Goal: Information Seeking & Learning: Compare options

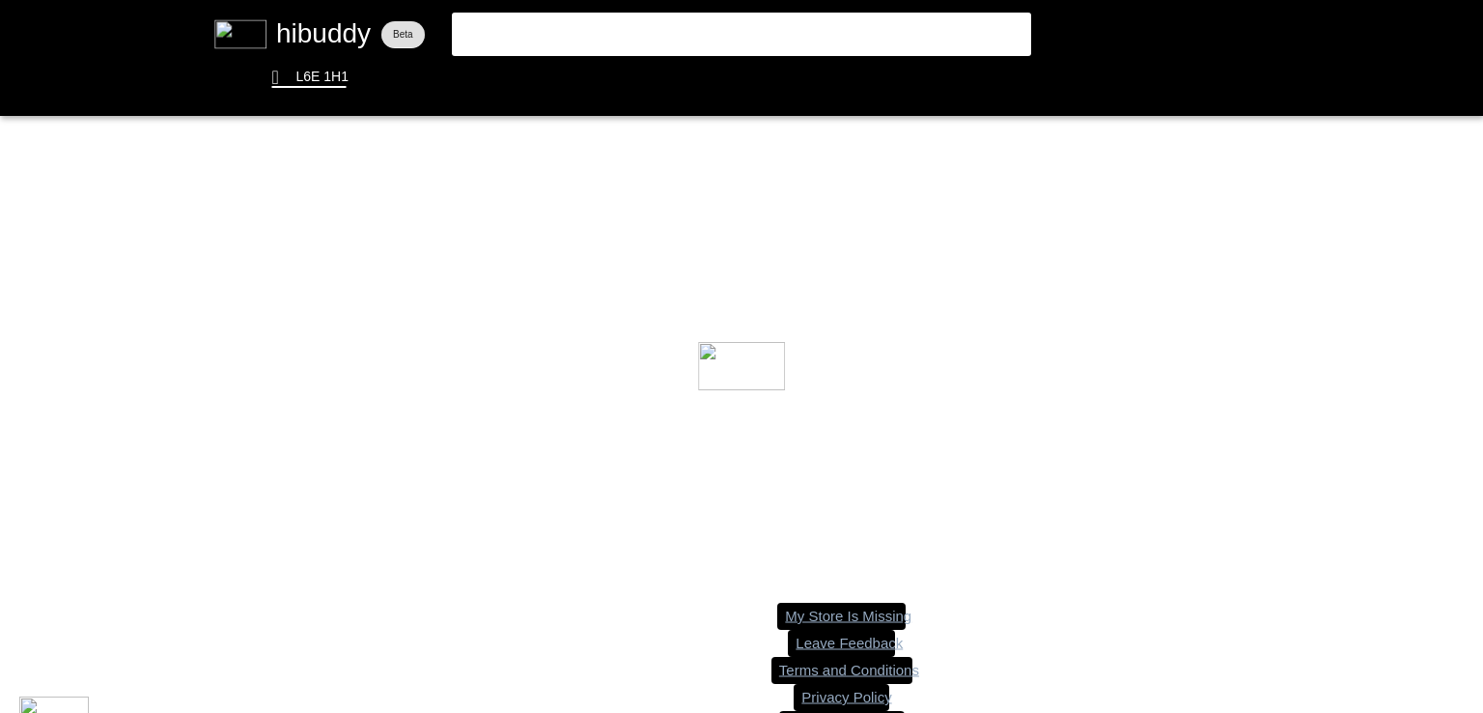
click at [743, 30] on flt-glass-pane at bounding box center [741, 356] width 1483 height 713
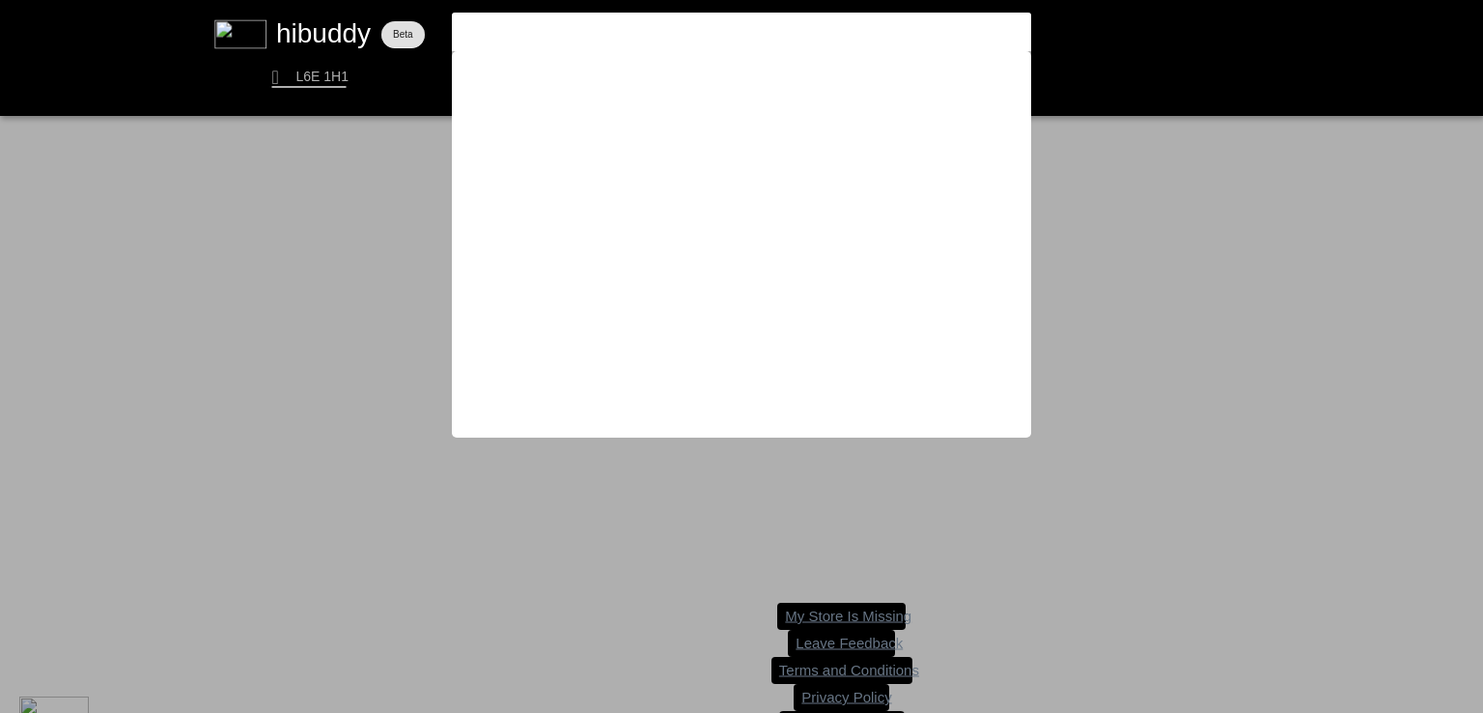
type input "l"
click at [0, 405] on flt-glass-pane at bounding box center [741, 356] width 1483 height 713
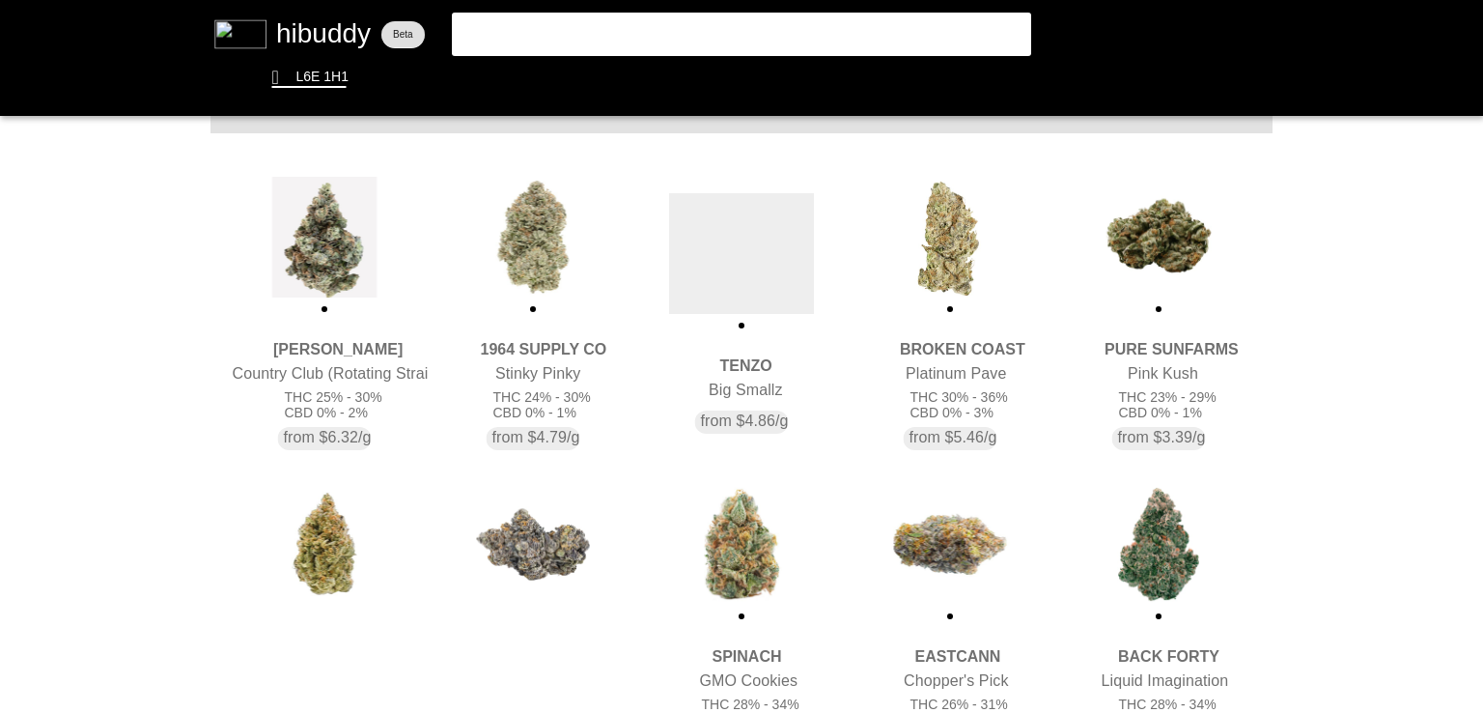
click at [769, 231] on flt-glass-pane at bounding box center [741, 356] width 1483 height 713
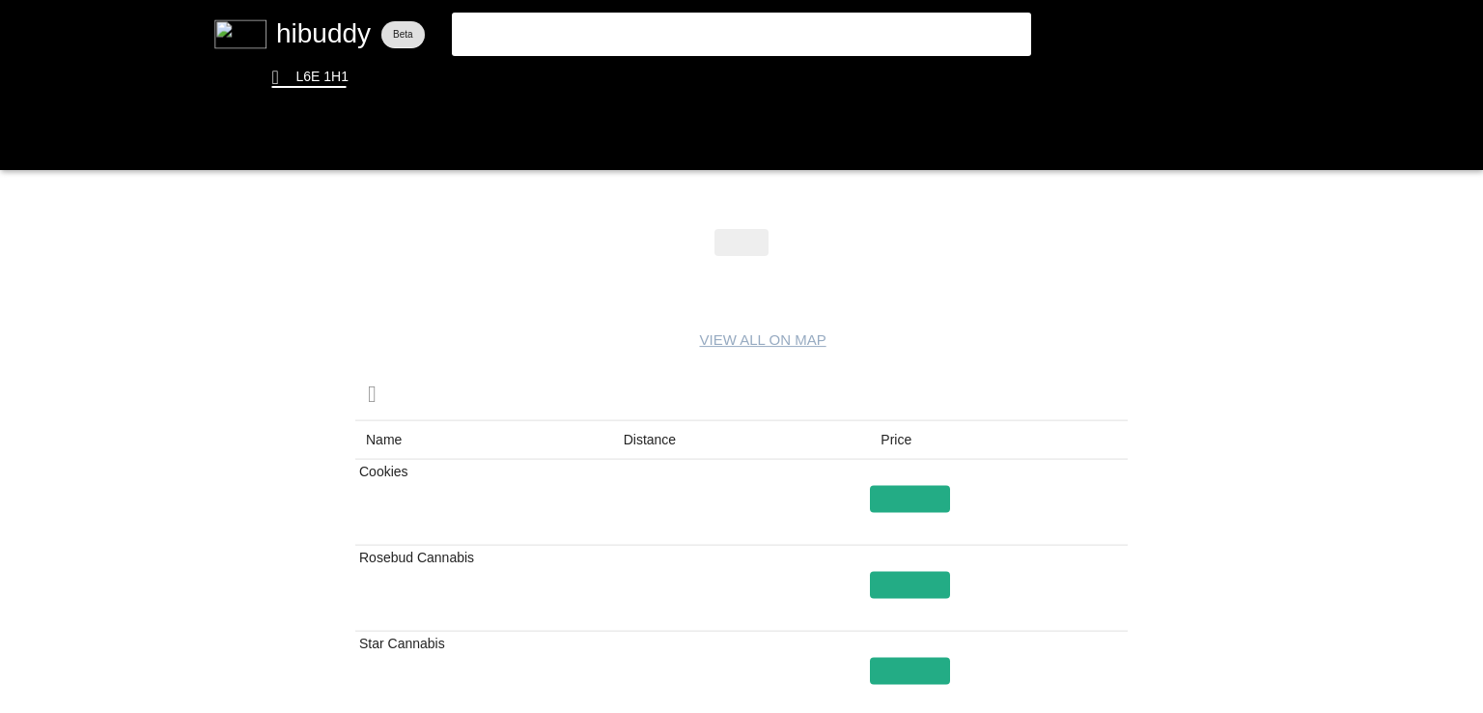
click at [675, 434] on flt-glass-pane at bounding box center [741, 356] width 1483 height 713
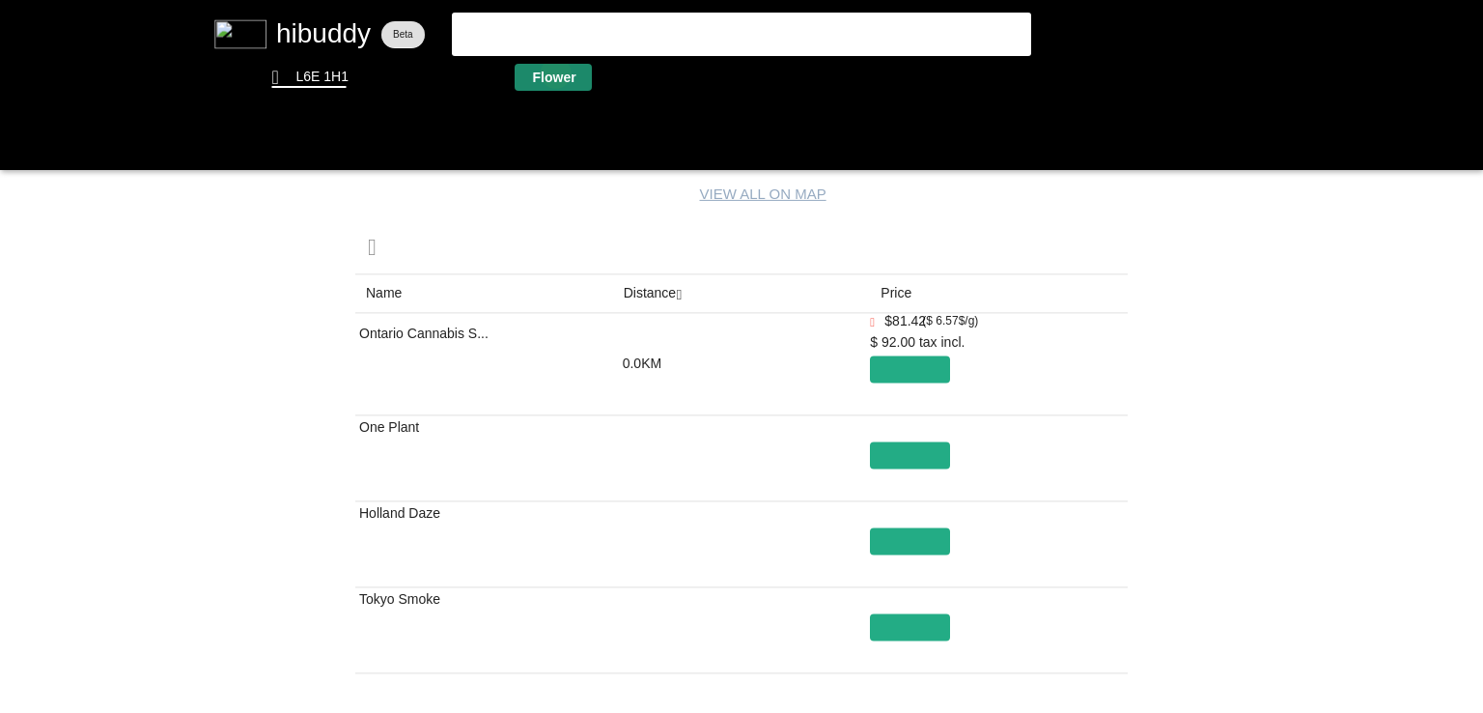
click at [556, 72] on flt-glass-pane at bounding box center [741, 356] width 1483 height 713
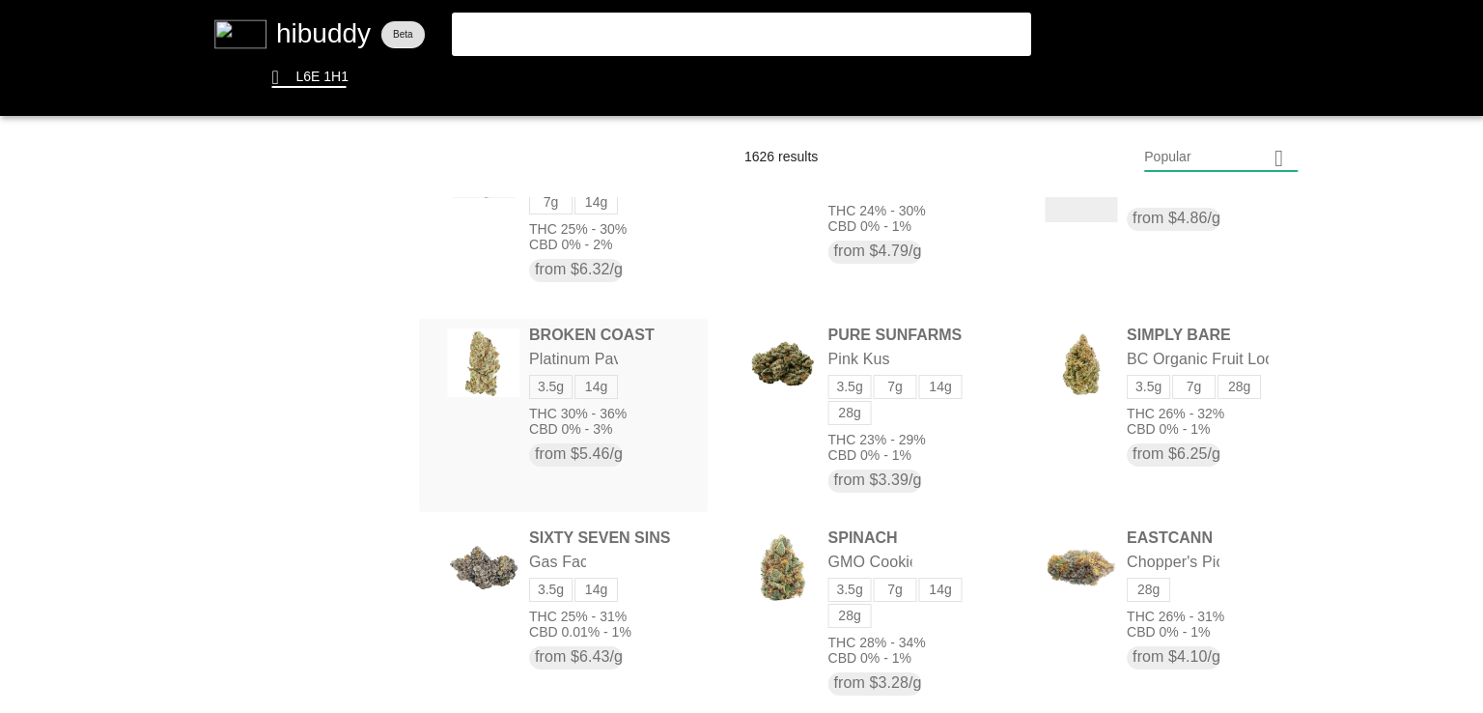
click at [620, 412] on flt-glass-pane at bounding box center [741, 356] width 1483 height 713
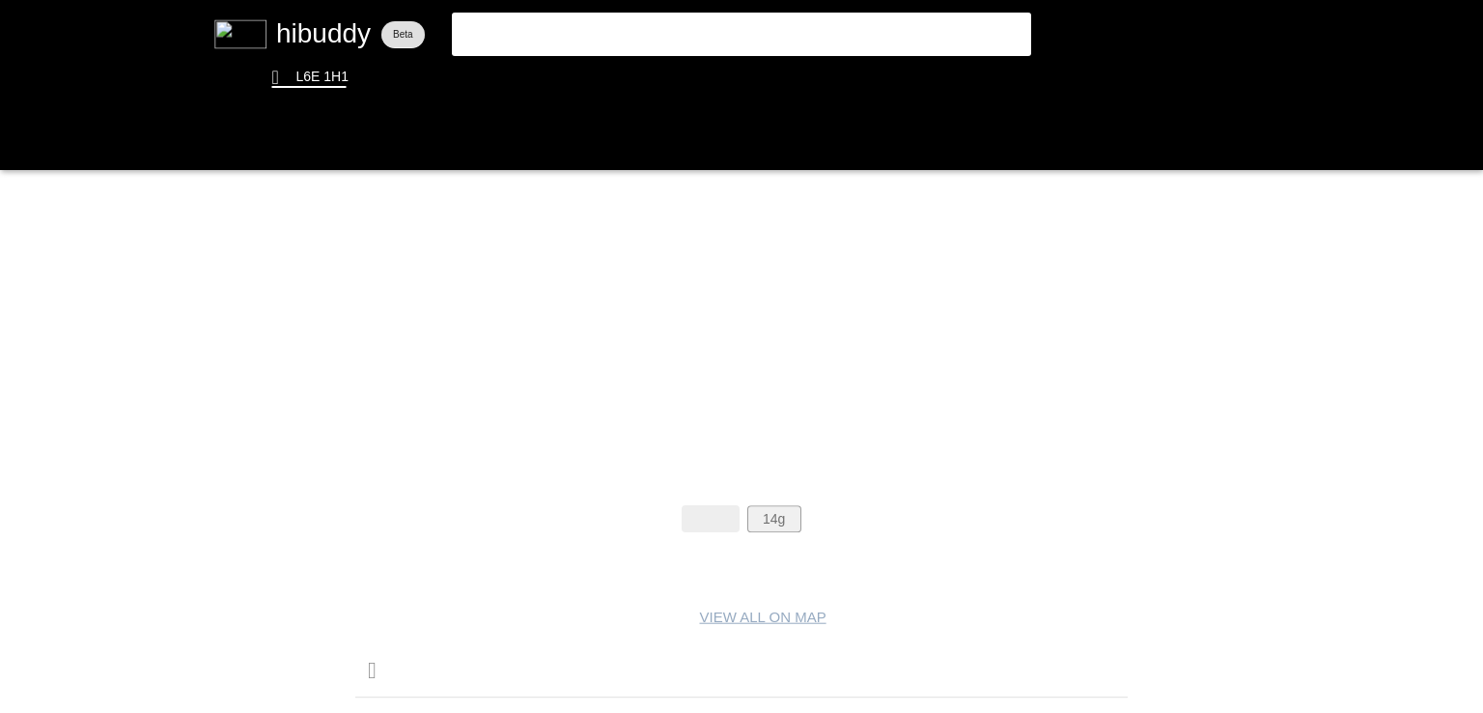
click at [765, 507] on flt-glass-pane at bounding box center [741, 356] width 1483 height 713
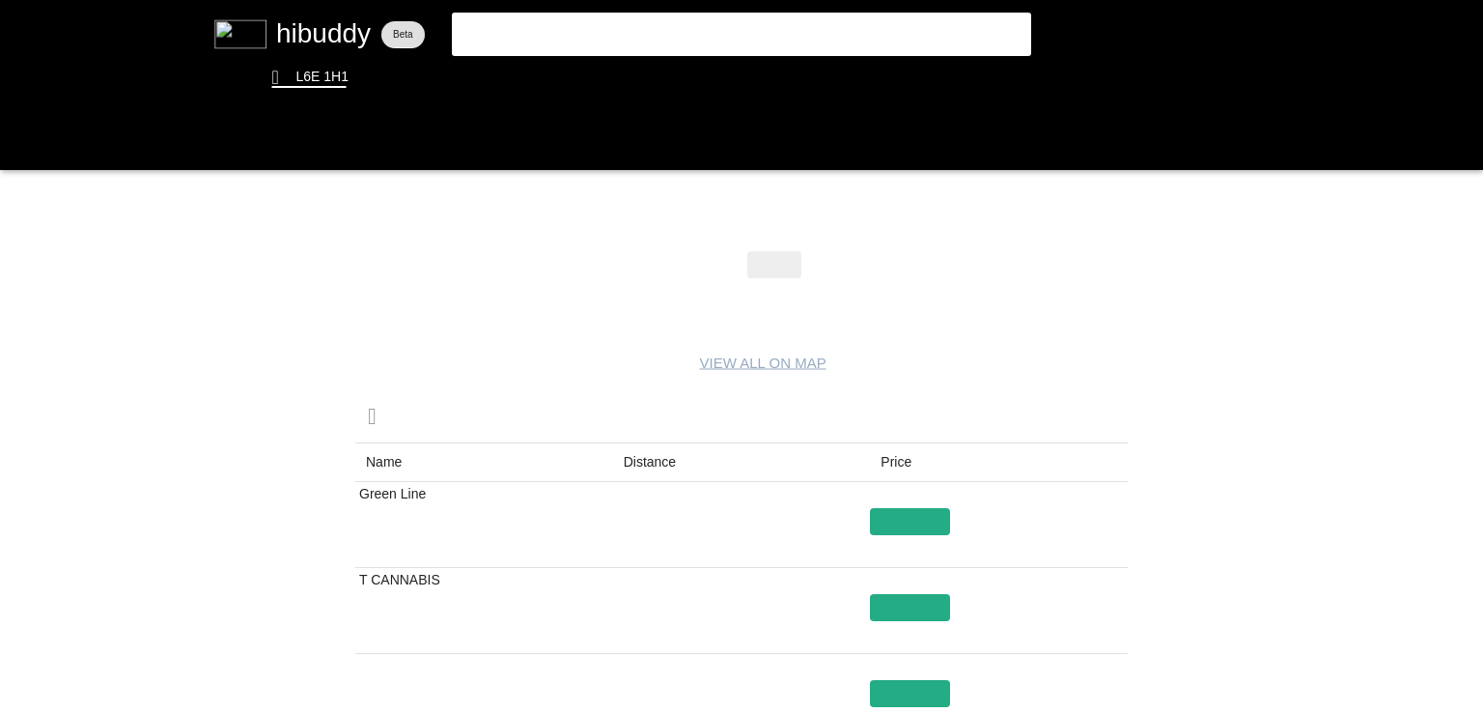
click at [659, 444] on flt-glass-pane at bounding box center [741, 356] width 1483 height 713
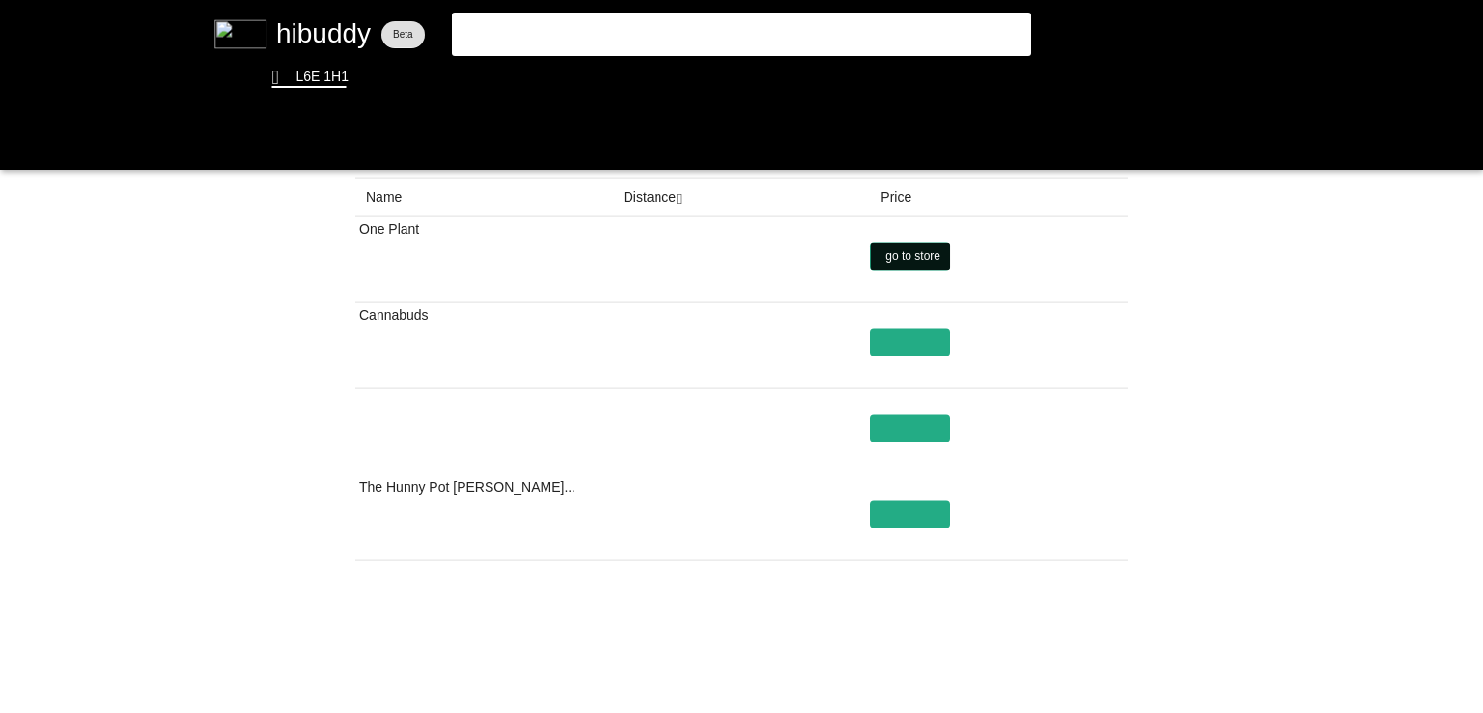
click at [914, 251] on flt-glass-pane at bounding box center [741, 356] width 1483 height 713
click at [548, 81] on flt-glass-pane at bounding box center [741, 356] width 1483 height 713
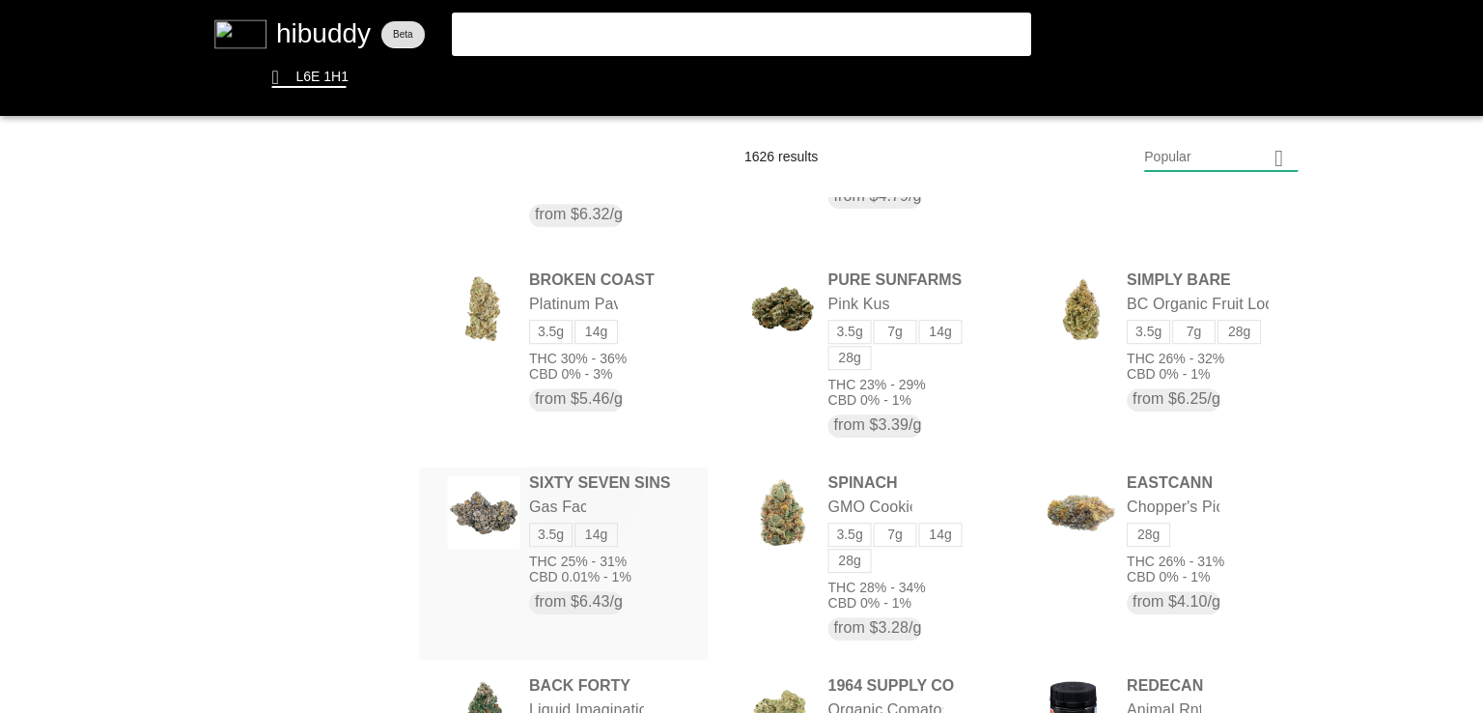
click at [587, 481] on flt-glass-pane at bounding box center [741, 356] width 1483 height 713
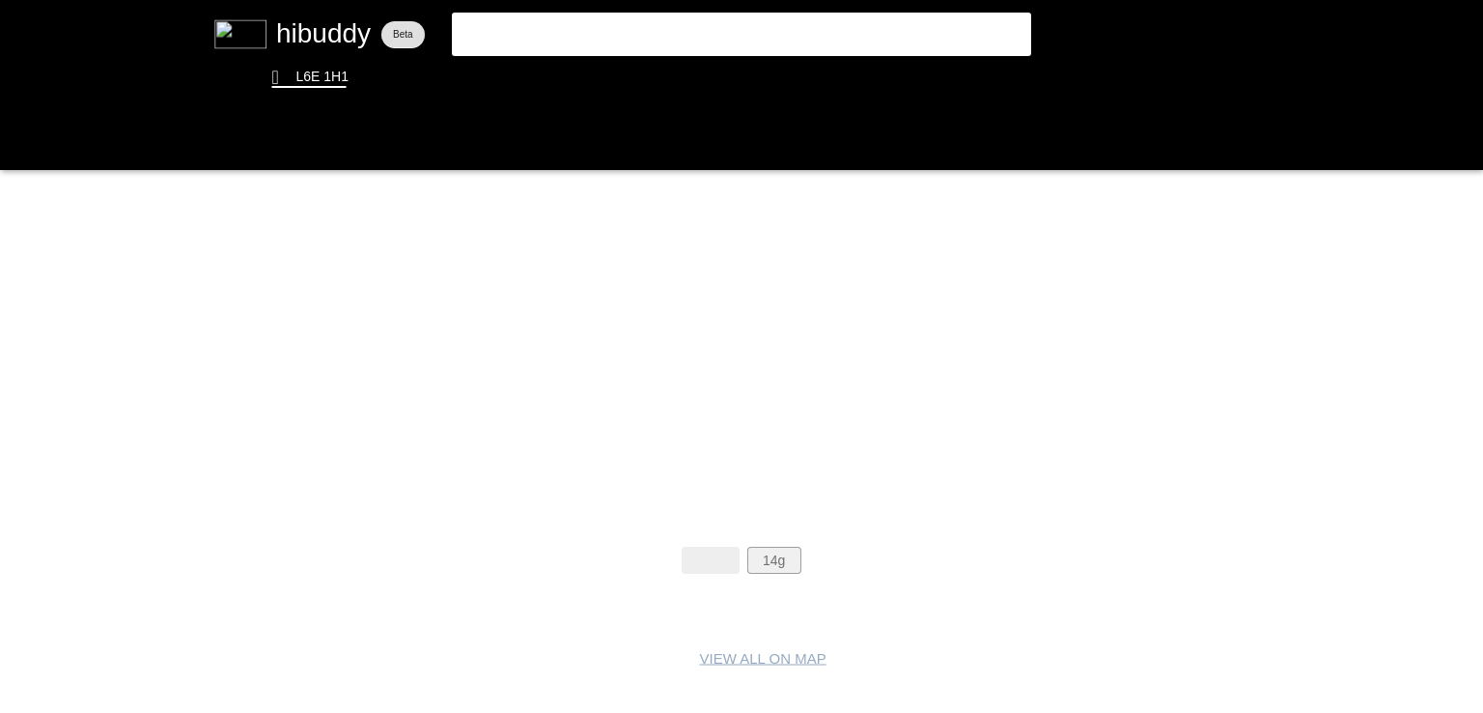
click at [769, 564] on flt-glass-pane at bounding box center [741, 356] width 1483 height 713
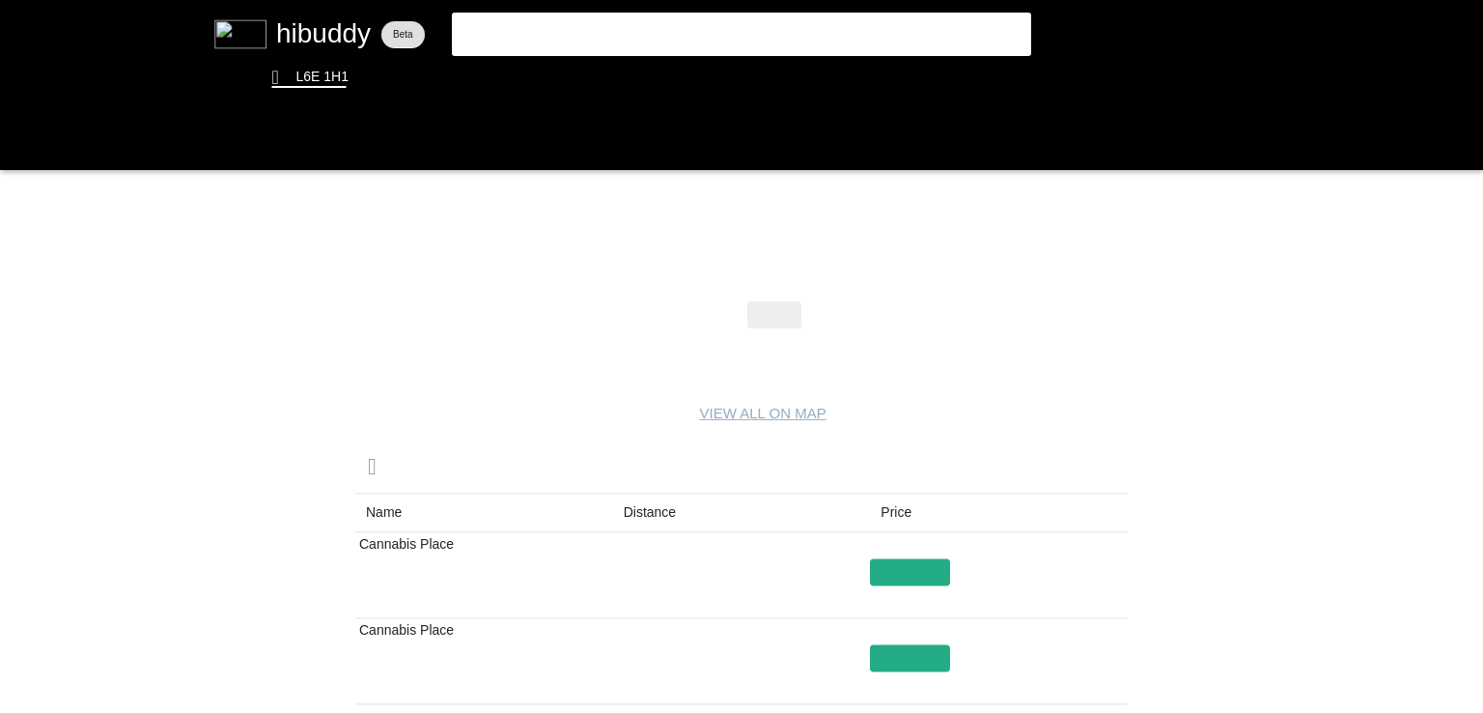
click at [613, 506] on flt-glass-pane at bounding box center [741, 356] width 1483 height 713
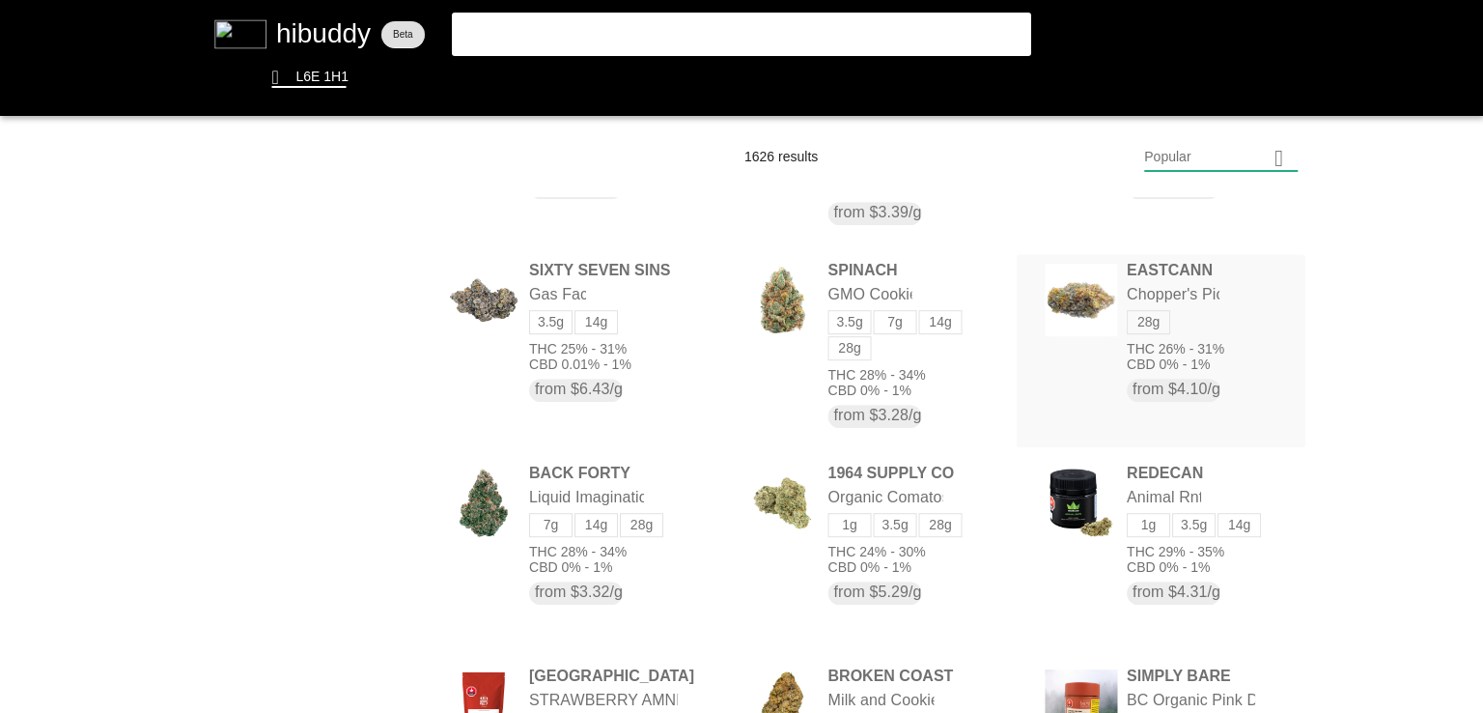
click at [1072, 279] on flt-glass-pane at bounding box center [741, 356] width 1483 height 713
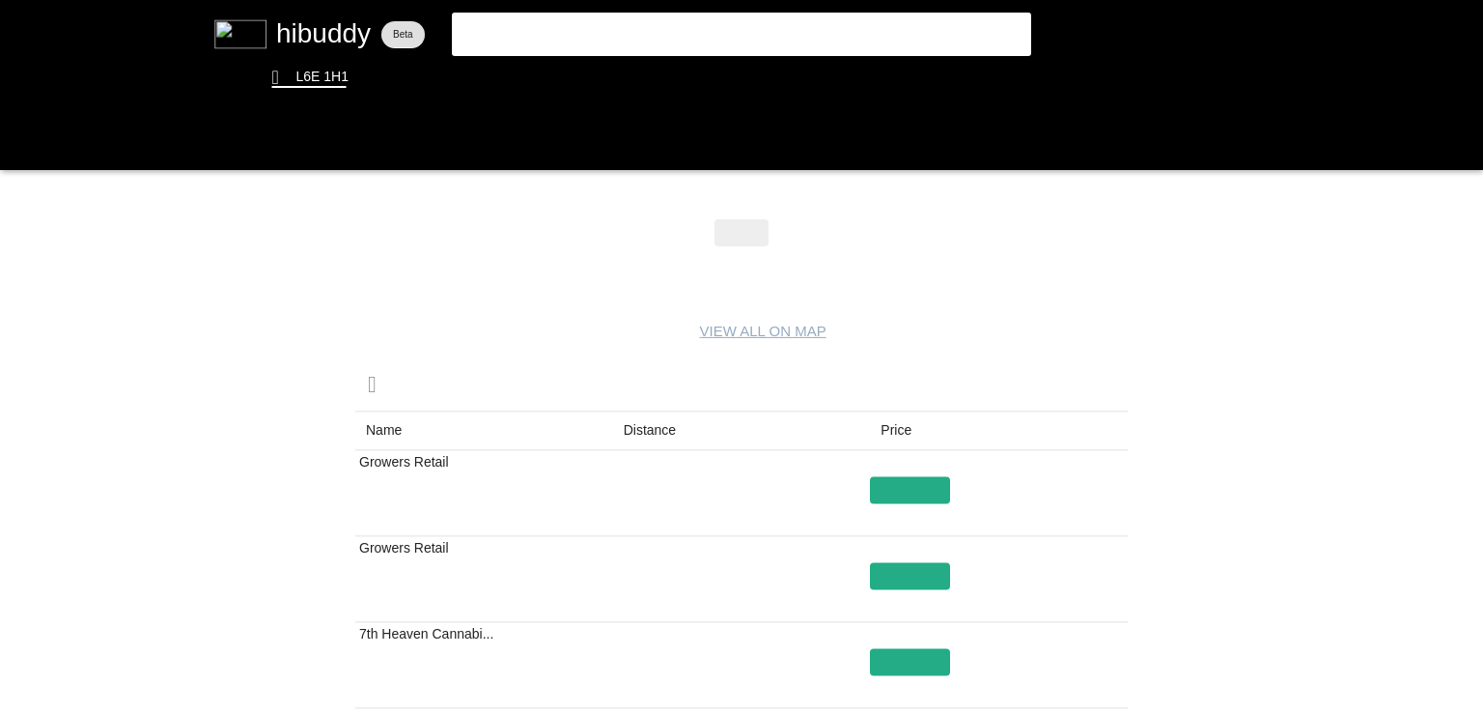
click at [663, 441] on flt-glass-pane at bounding box center [741, 356] width 1483 height 713
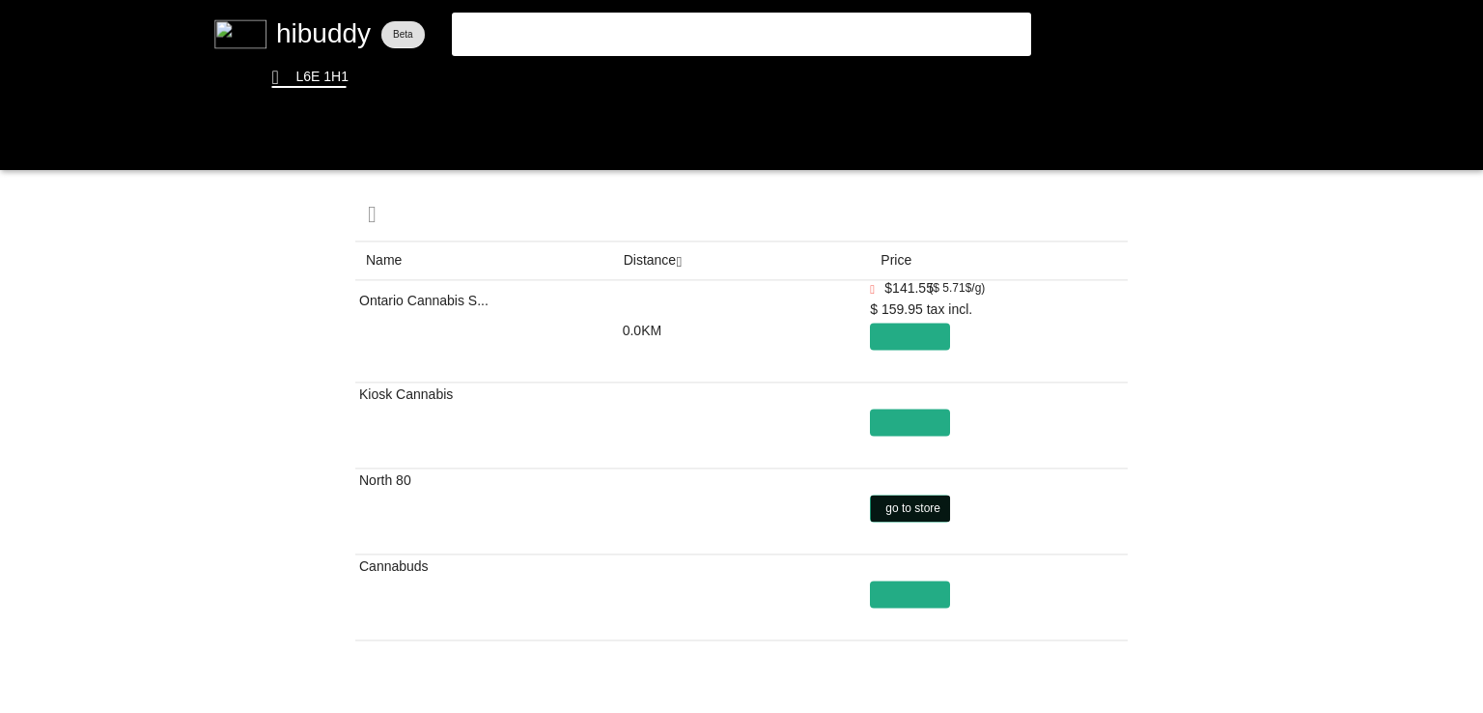
click at [924, 496] on flt-glass-pane at bounding box center [741, 356] width 1483 height 713
click at [891, 602] on flt-glass-pane at bounding box center [741, 356] width 1483 height 713
click at [1100, 678] on flt-glass-pane at bounding box center [741, 356] width 1483 height 713
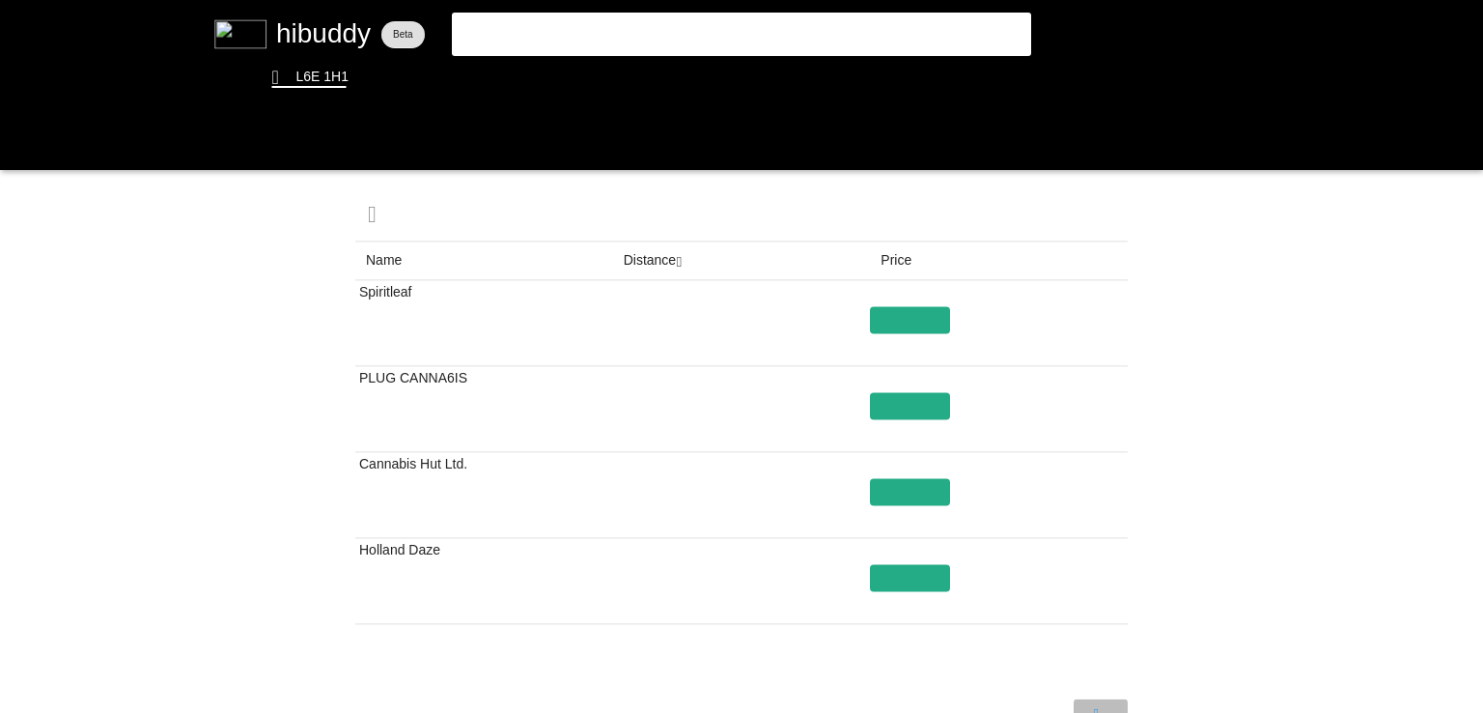
click at [1100, 678] on flt-glass-pane at bounding box center [741, 356] width 1483 height 713
click at [558, 82] on flt-glass-pane at bounding box center [741, 356] width 1483 height 713
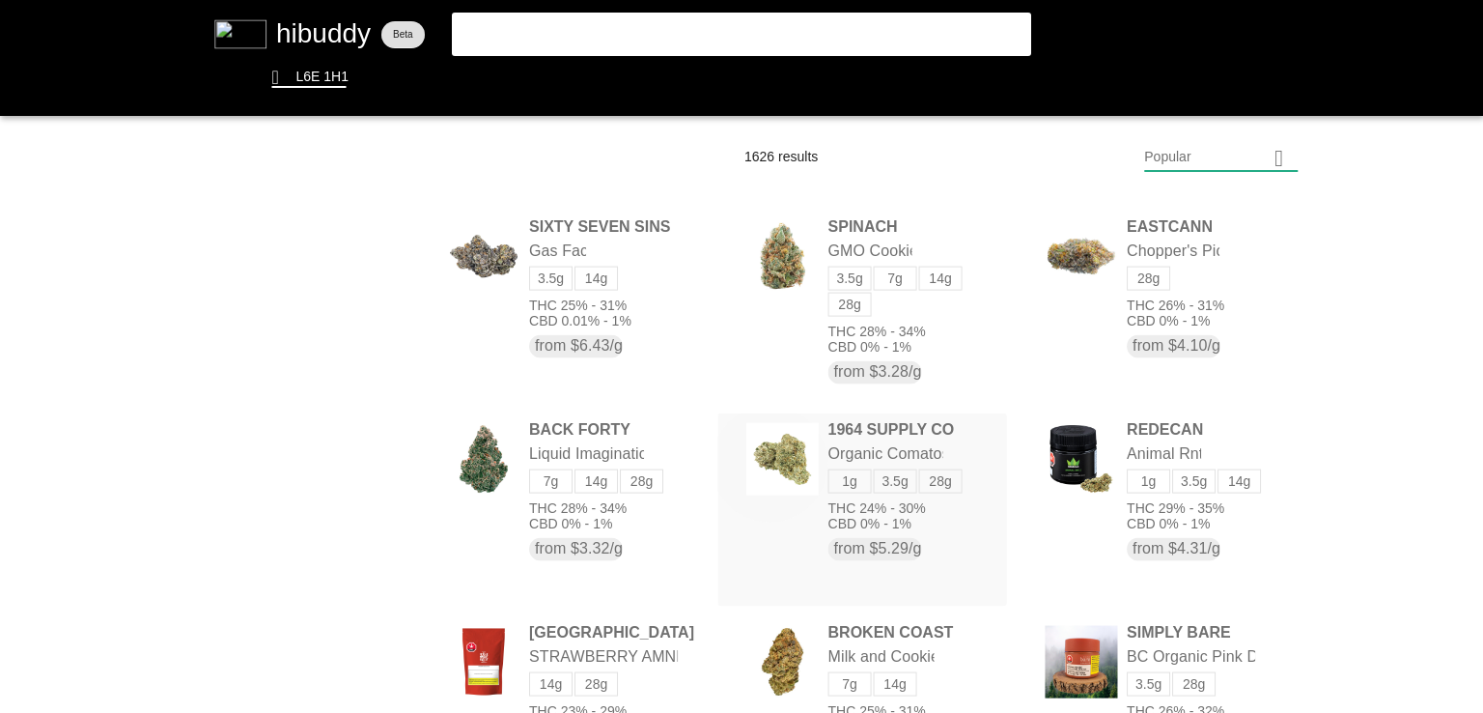
click at [765, 461] on flt-glass-pane at bounding box center [741, 356] width 1483 height 713
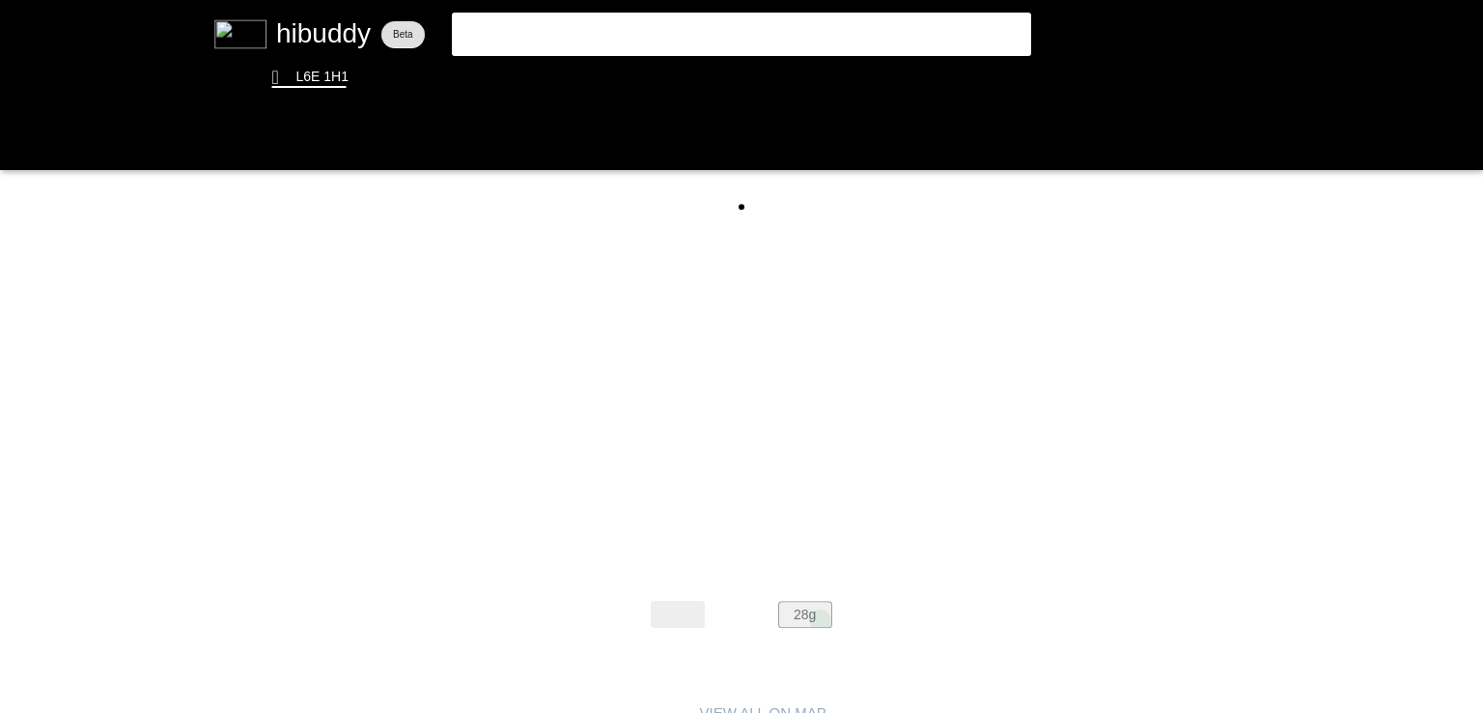
click at [821, 620] on flt-glass-pane at bounding box center [741, 356] width 1483 height 713
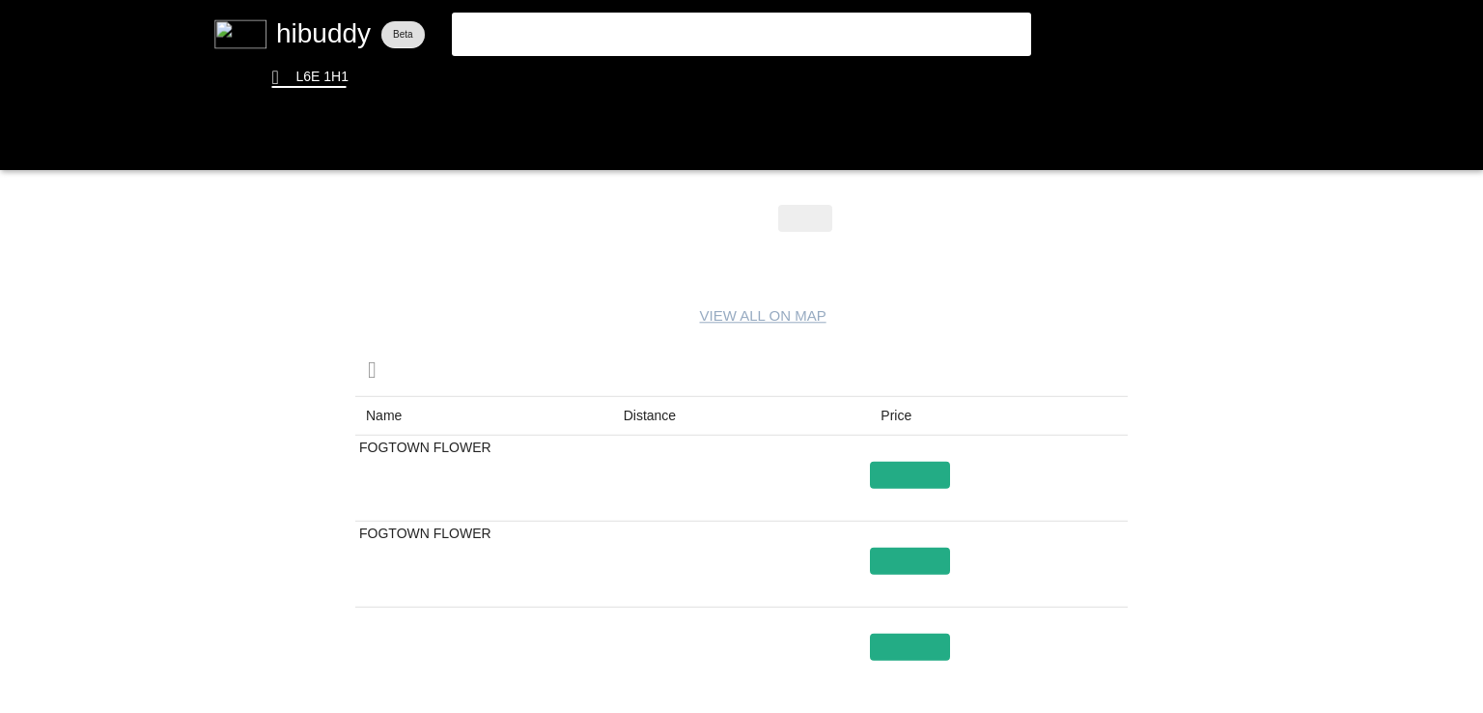
click at [637, 421] on flt-glass-pane at bounding box center [741, 356] width 1483 height 713
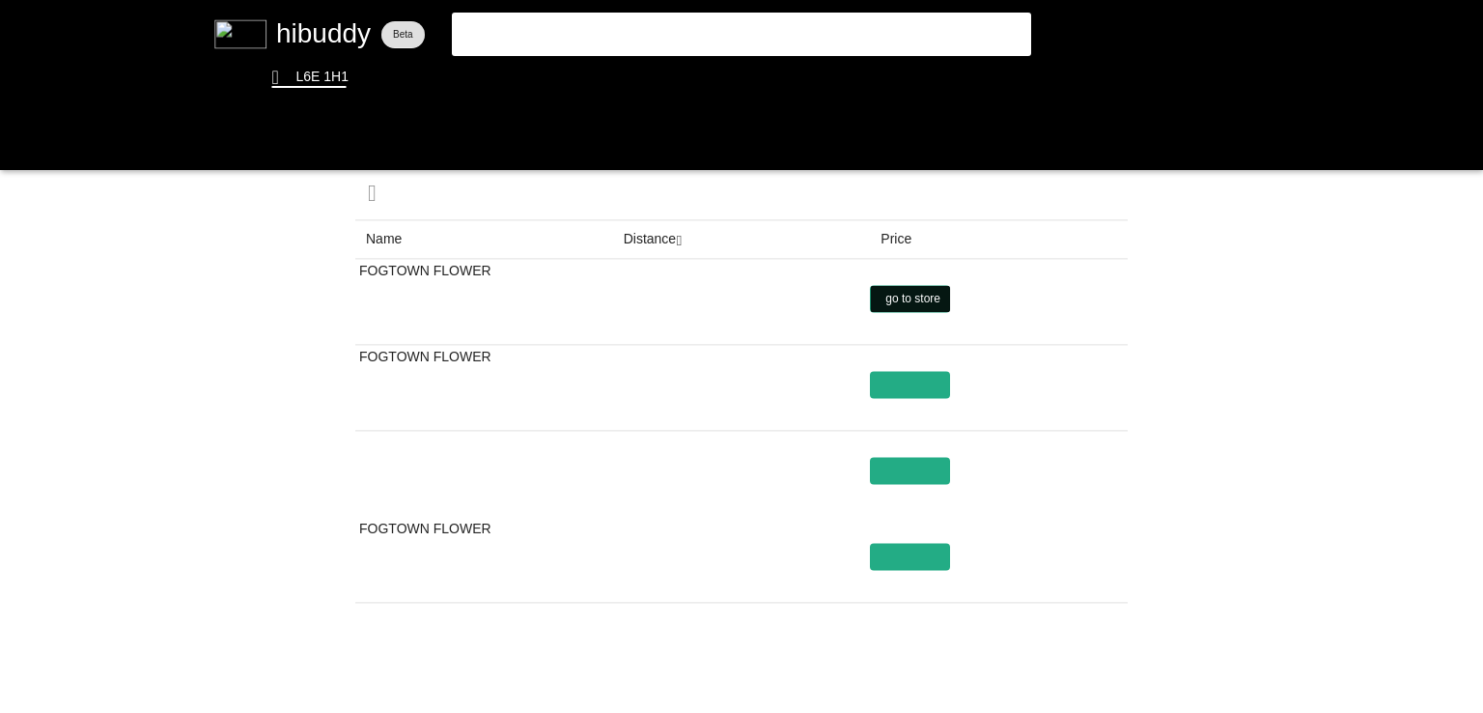
click at [933, 304] on flt-glass-pane at bounding box center [741, 356] width 1483 height 713
click at [524, 81] on flt-glass-pane at bounding box center [741, 356] width 1483 height 713
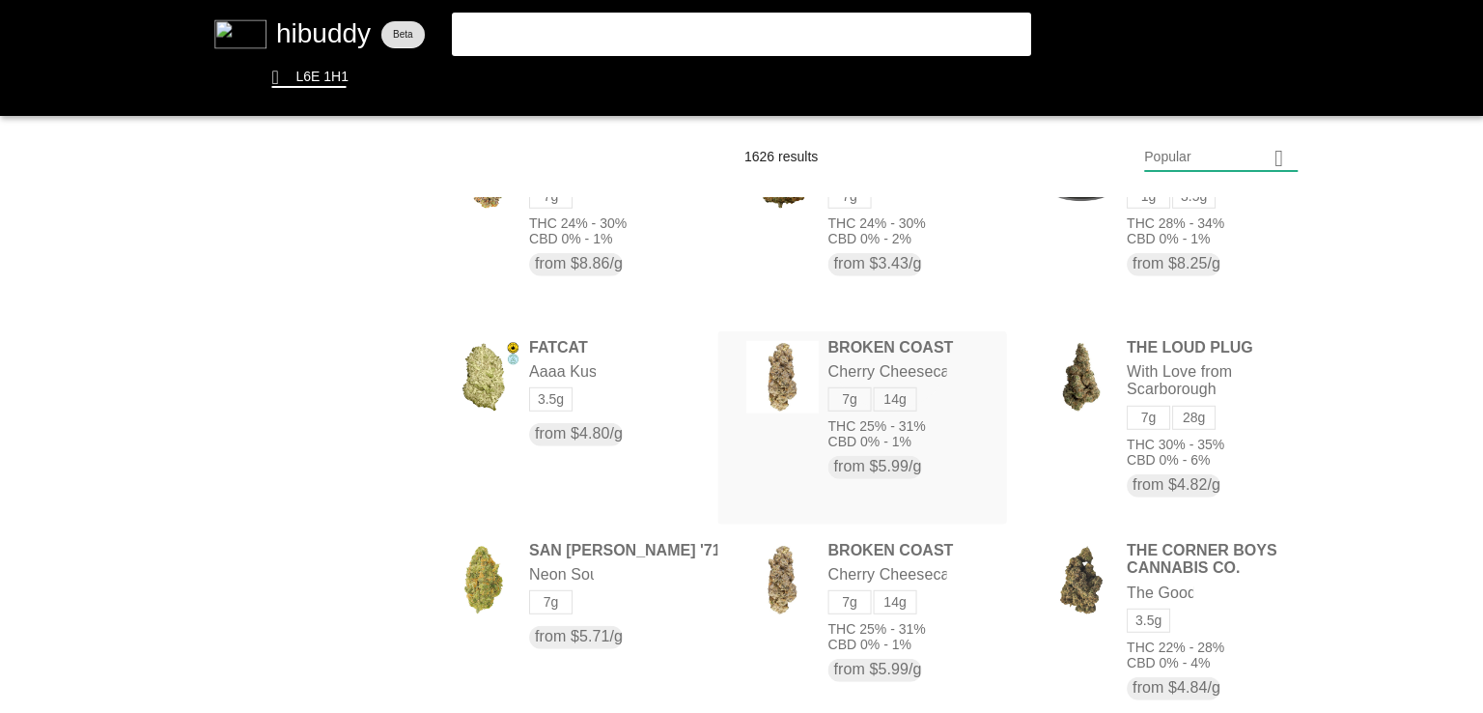
click at [892, 342] on flt-glass-pane at bounding box center [741, 356] width 1483 height 713
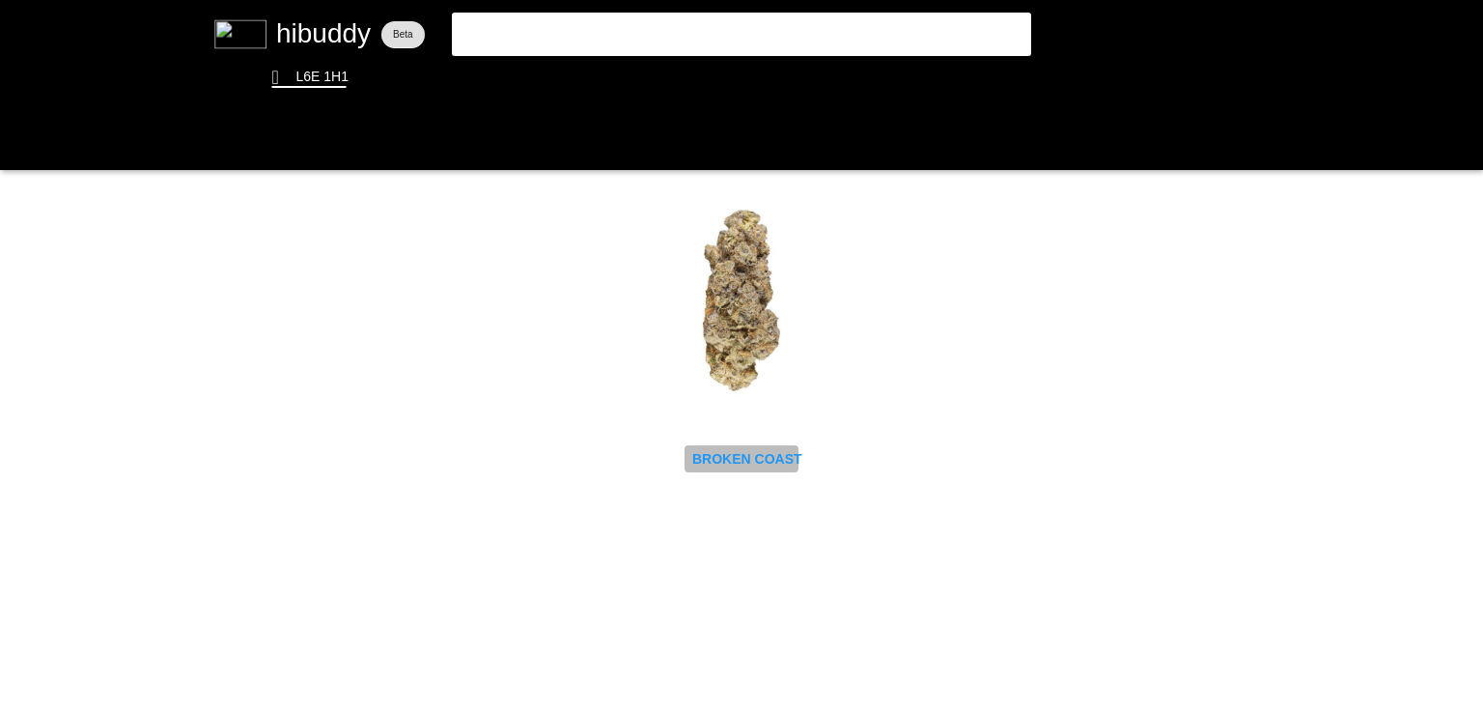
click at [777, 449] on flt-glass-pane at bounding box center [741, 356] width 1483 height 713
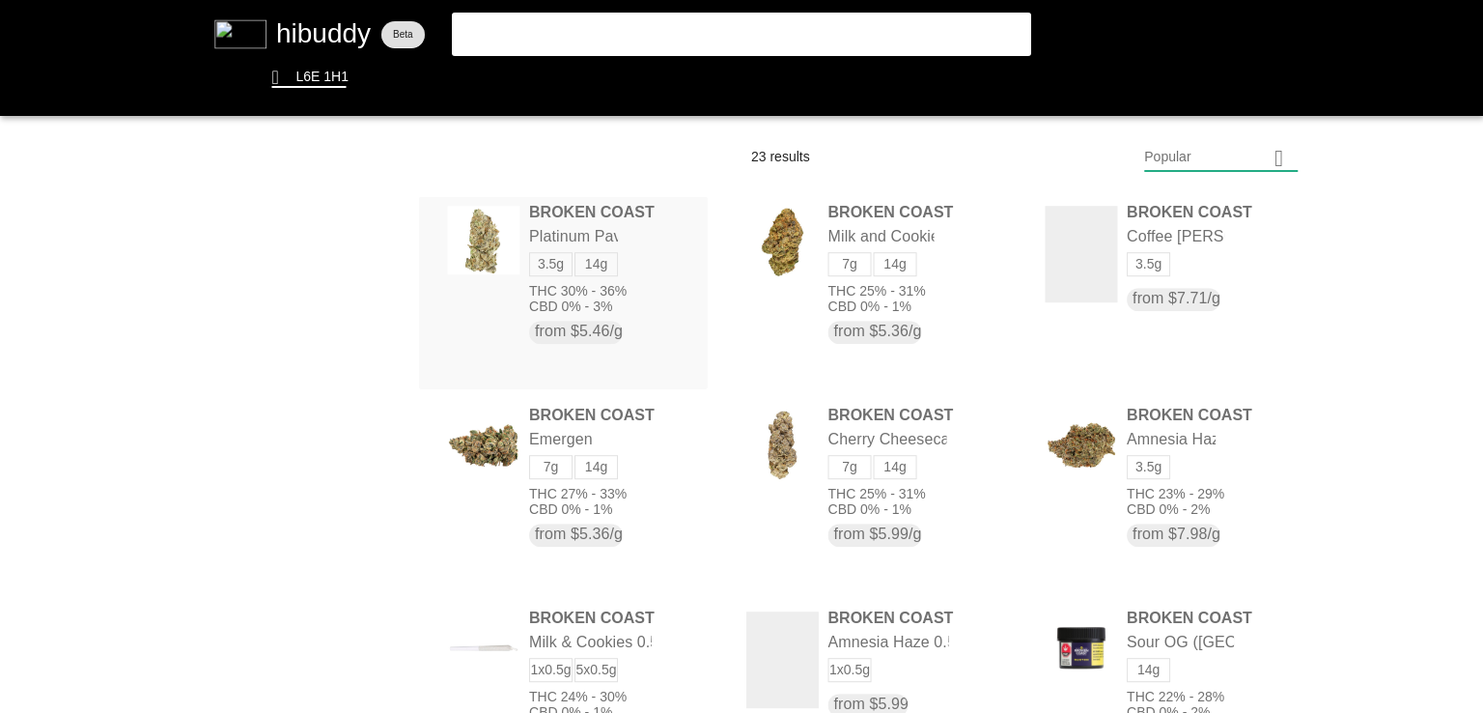
click at [622, 271] on flt-glass-pane at bounding box center [741, 356] width 1483 height 713
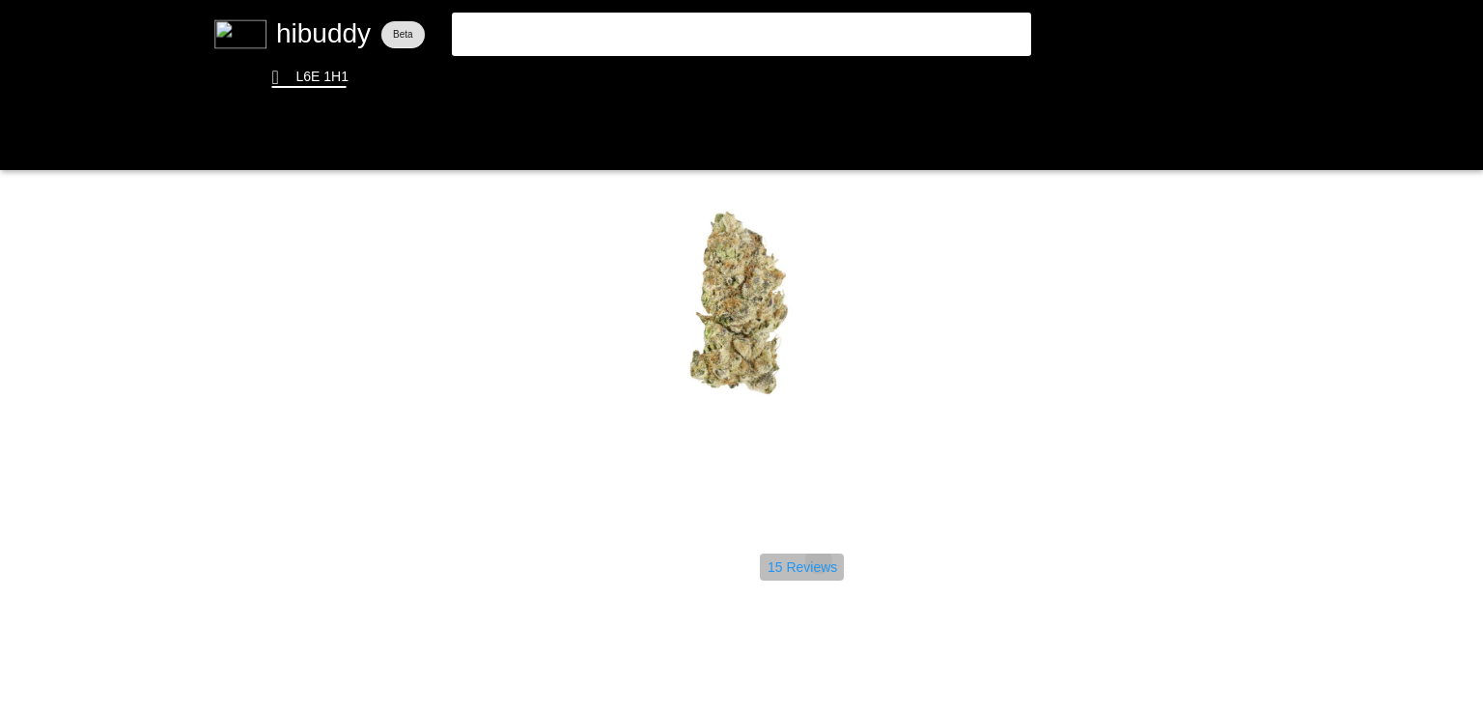
click at [819, 560] on flt-glass-pane at bounding box center [741, 356] width 1483 height 713
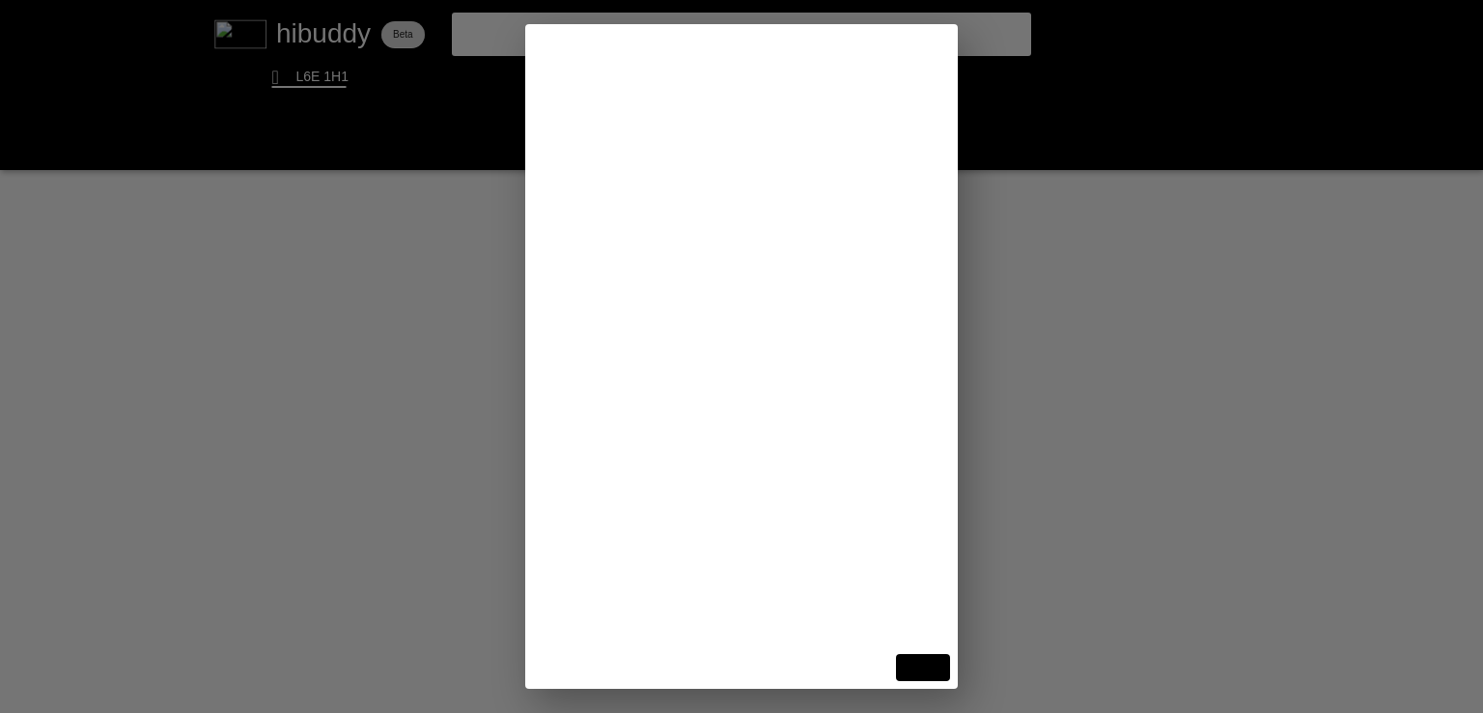
click at [1279, 481] on flt-glass-pane at bounding box center [741, 356] width 1483 height 713
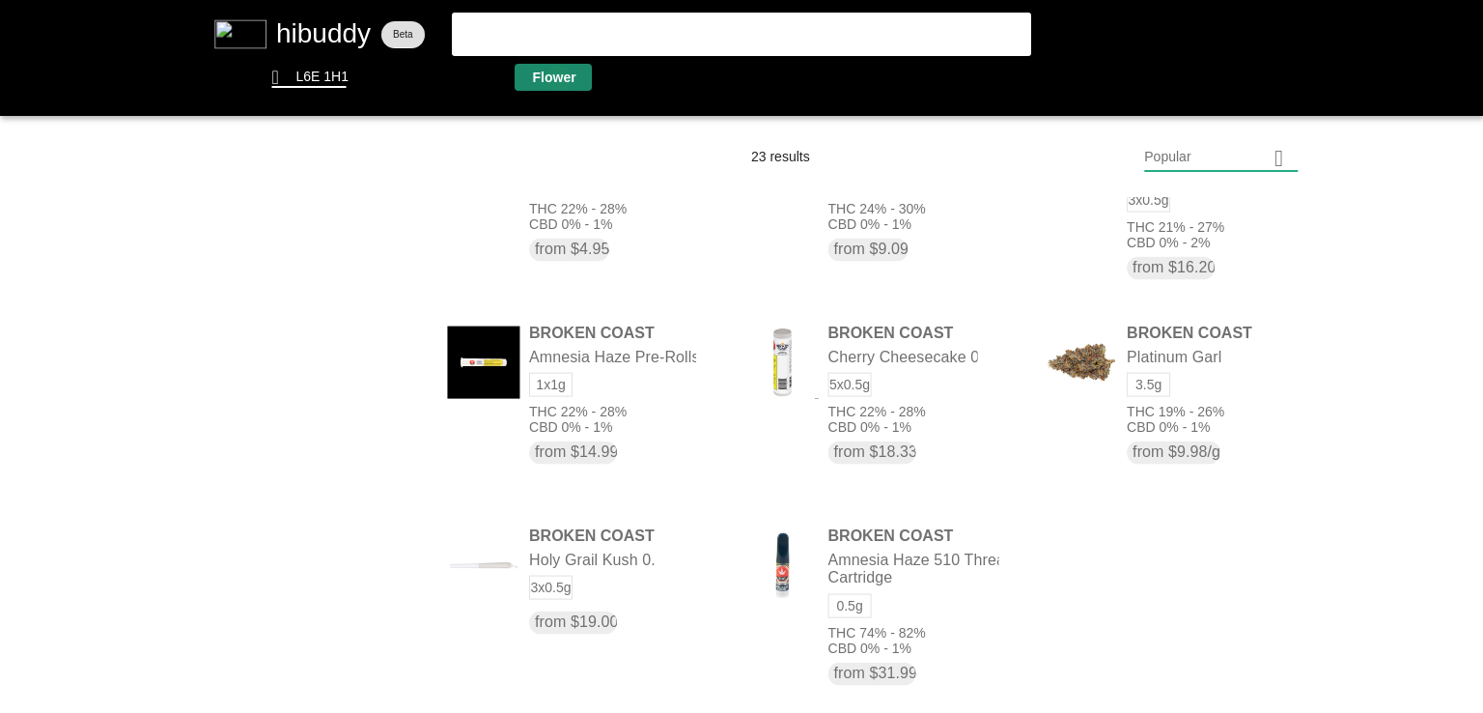
click at [558, 78] on flt-glass-pane at bounding box center [741, 356] width 1483 height 713
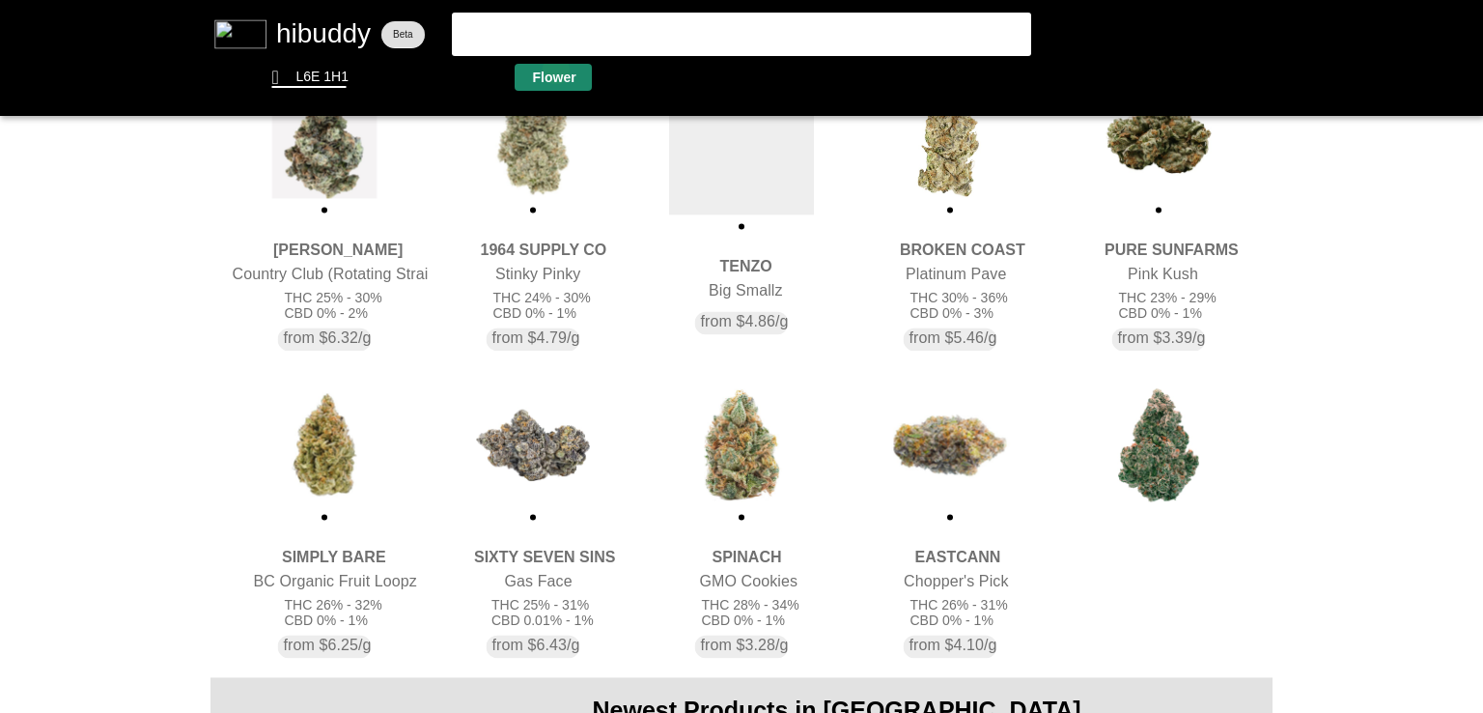
click at [556, 70] on flt-glass-pane at bounding box center [741, 356] width 1483 height 713
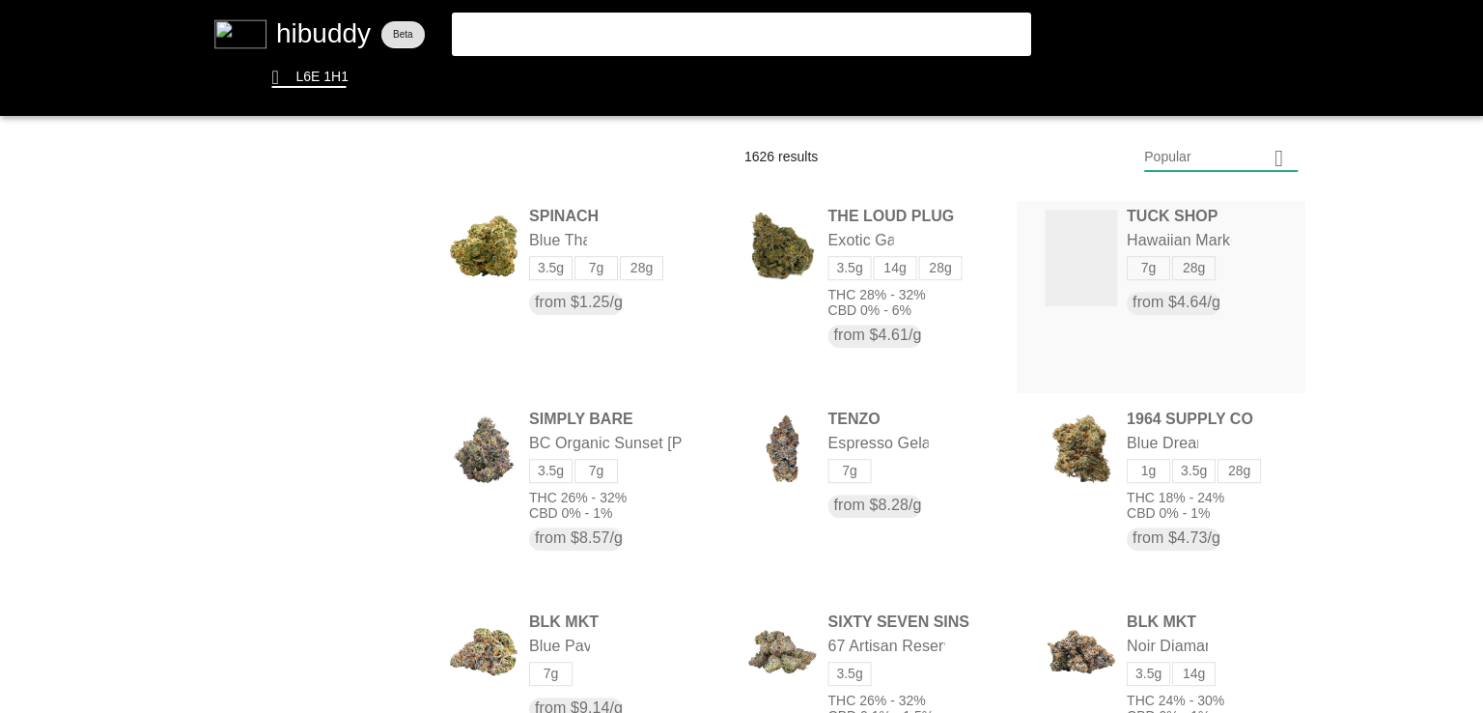
click at [1110, 239] on flt-glass-pane at bounding box center [741, 356] width 1483 height 713
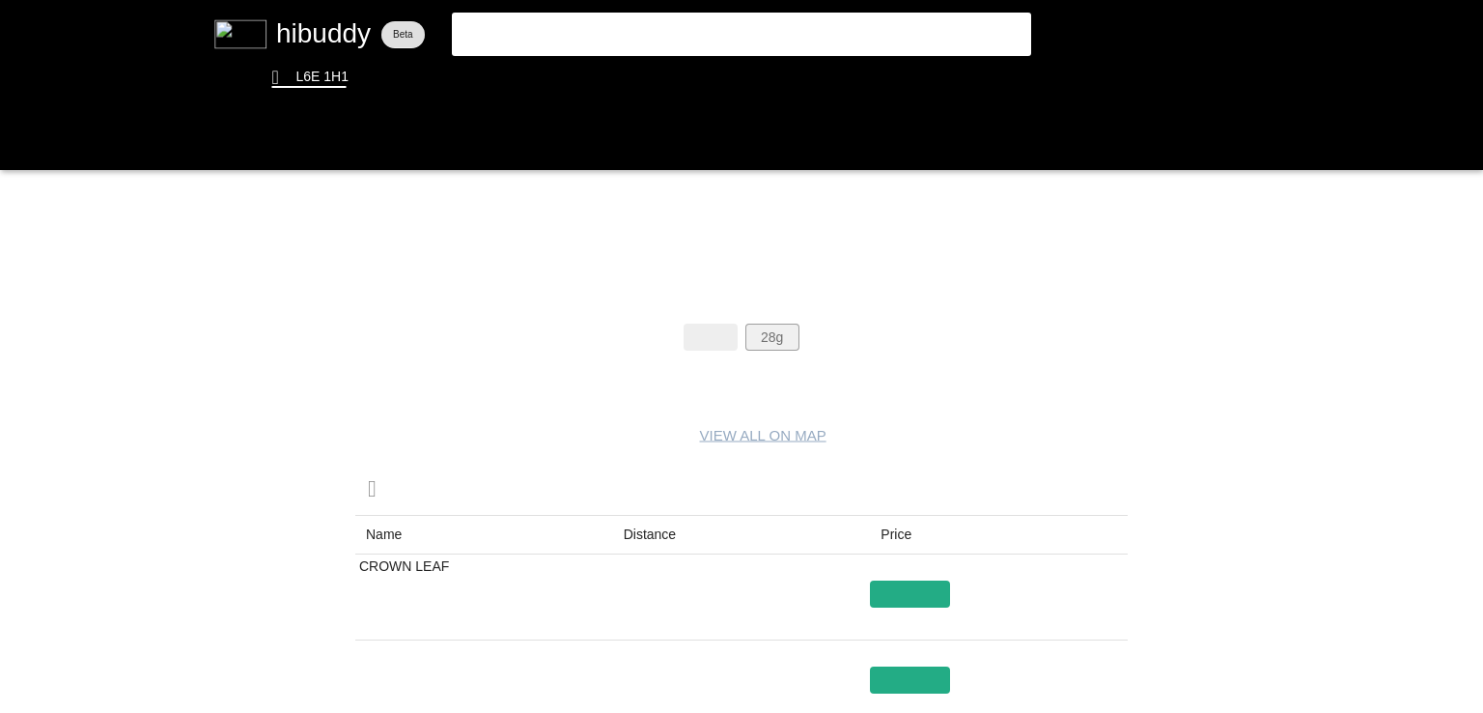
click at [792, 341] on flt-glass-pane at bounding box center [741, 356] width 1483 height 713
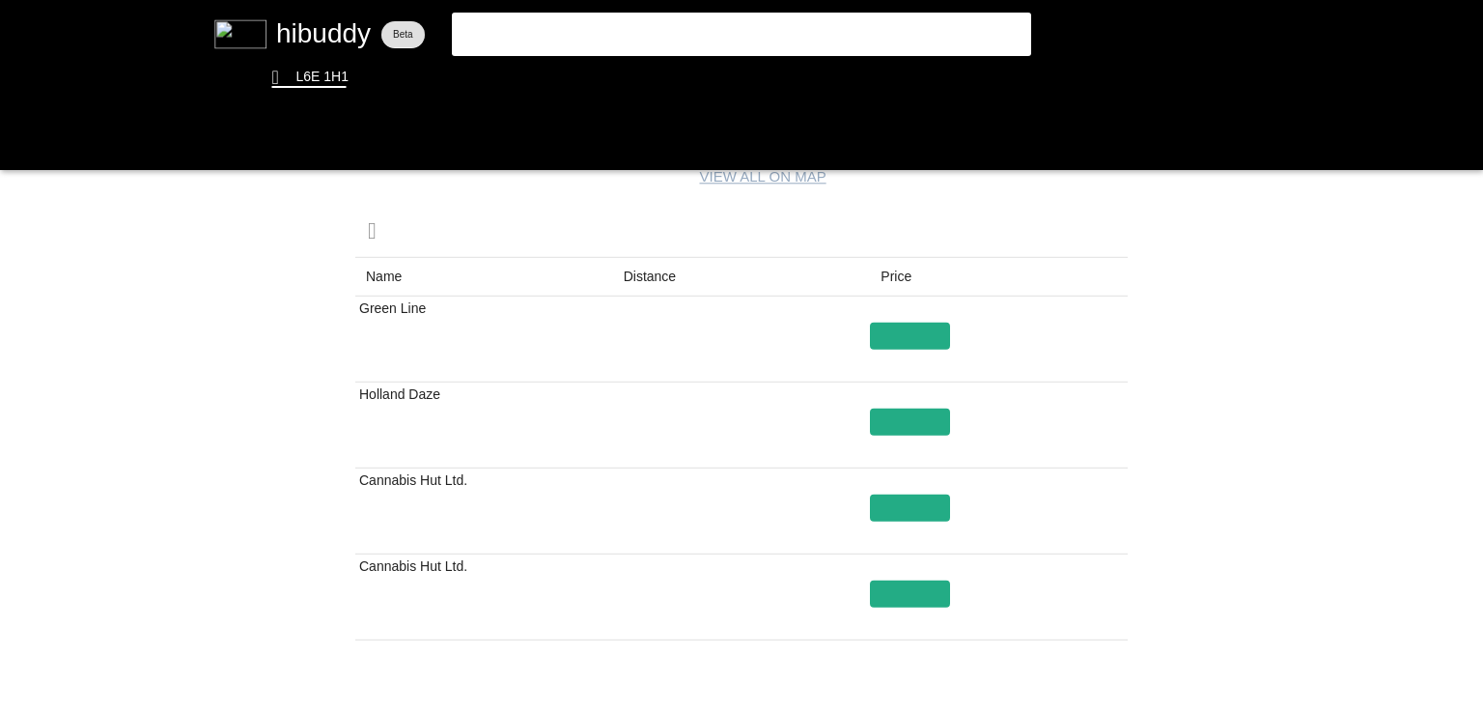
click at [636, 279] on flt-glass-pane at bounding box center [741, 356] width 1483 height 713
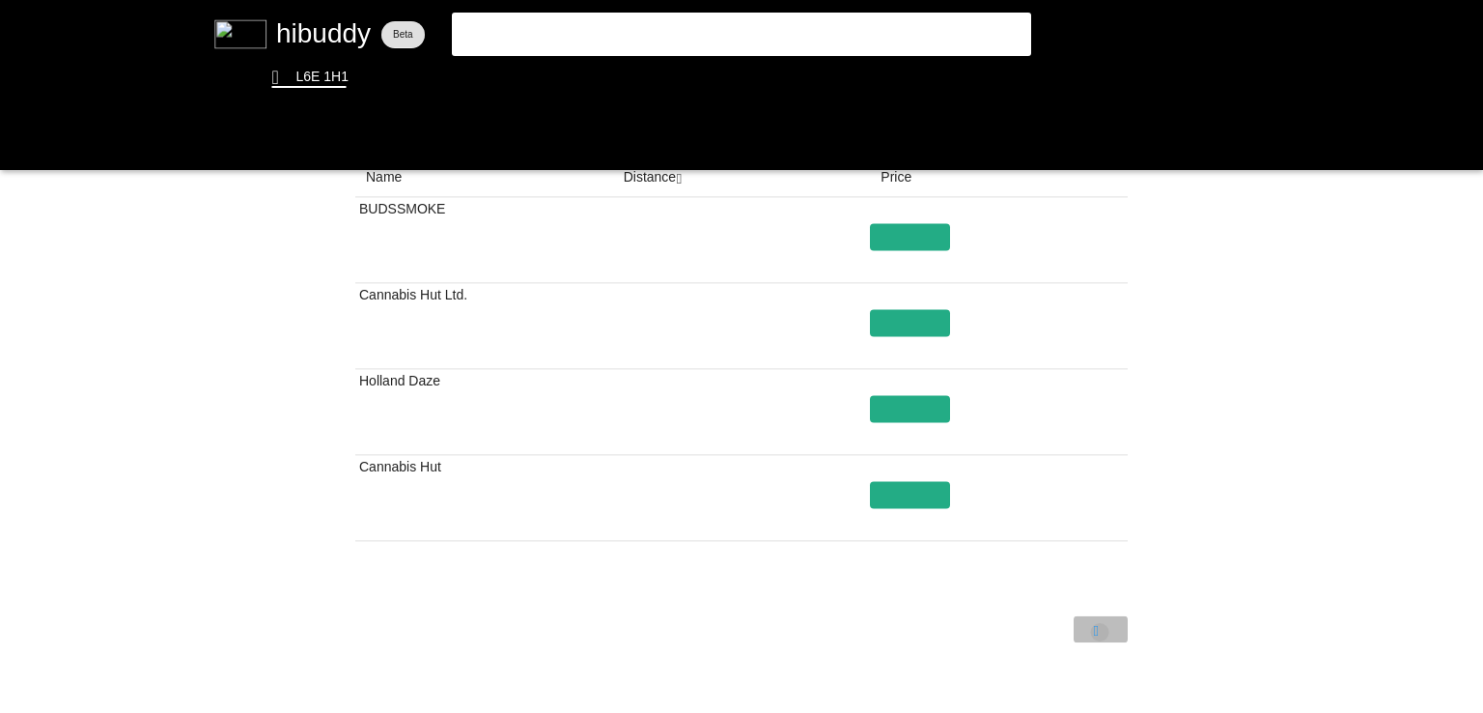
click at [1100, 632] on flt-glass-pane at bounding box center [741, 356] width 1483 height 713
click at [1020, 627] on flt-glass-pane at bounding box center [741, 356] width 1483 height 713
click at [1091, 614] on flt-glass-pane at bounding box center [741, 356] width 1483 height 713
click at [1093, 628] on flt-glass-pane at bounding box center [741, 356] width 1483 height 713
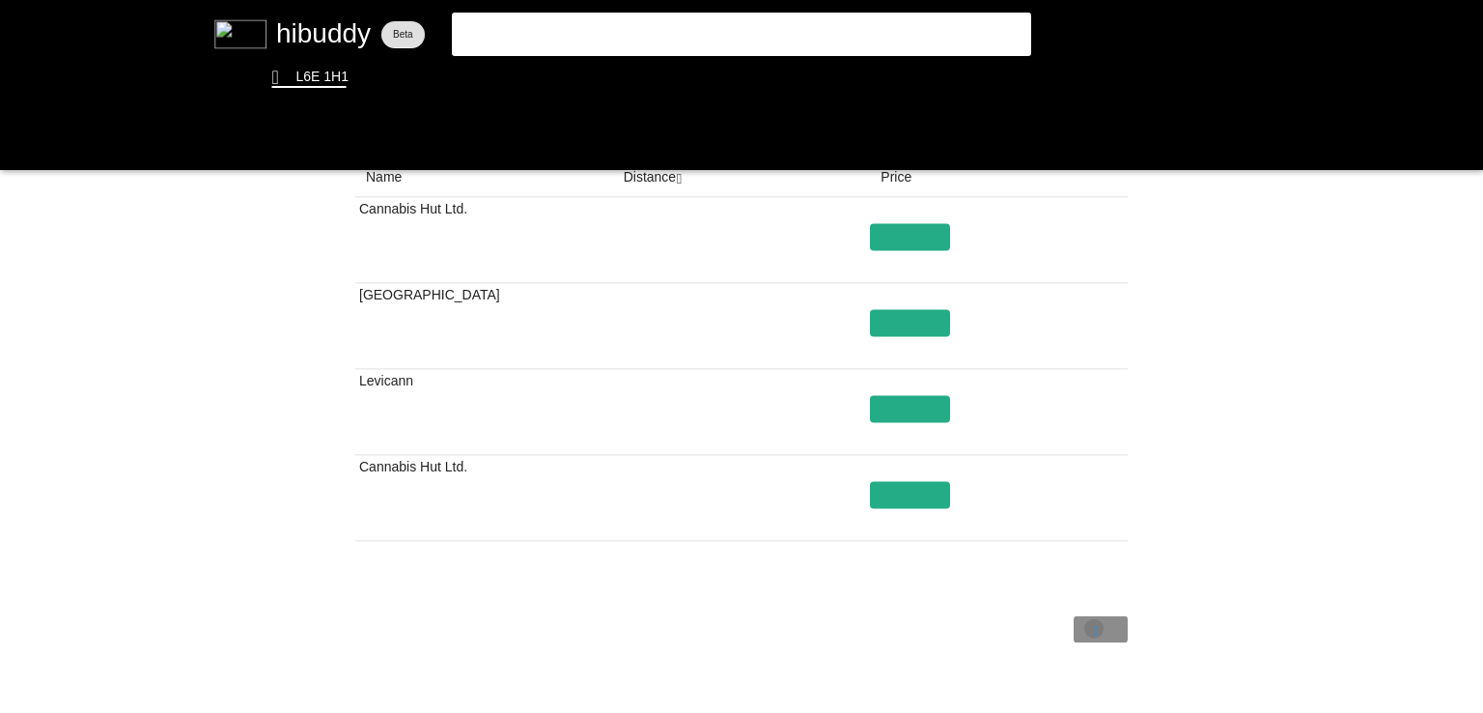
click at [1093, 628] on flt-glass-pane at bounding box center [741, 356] width 1483 height 713
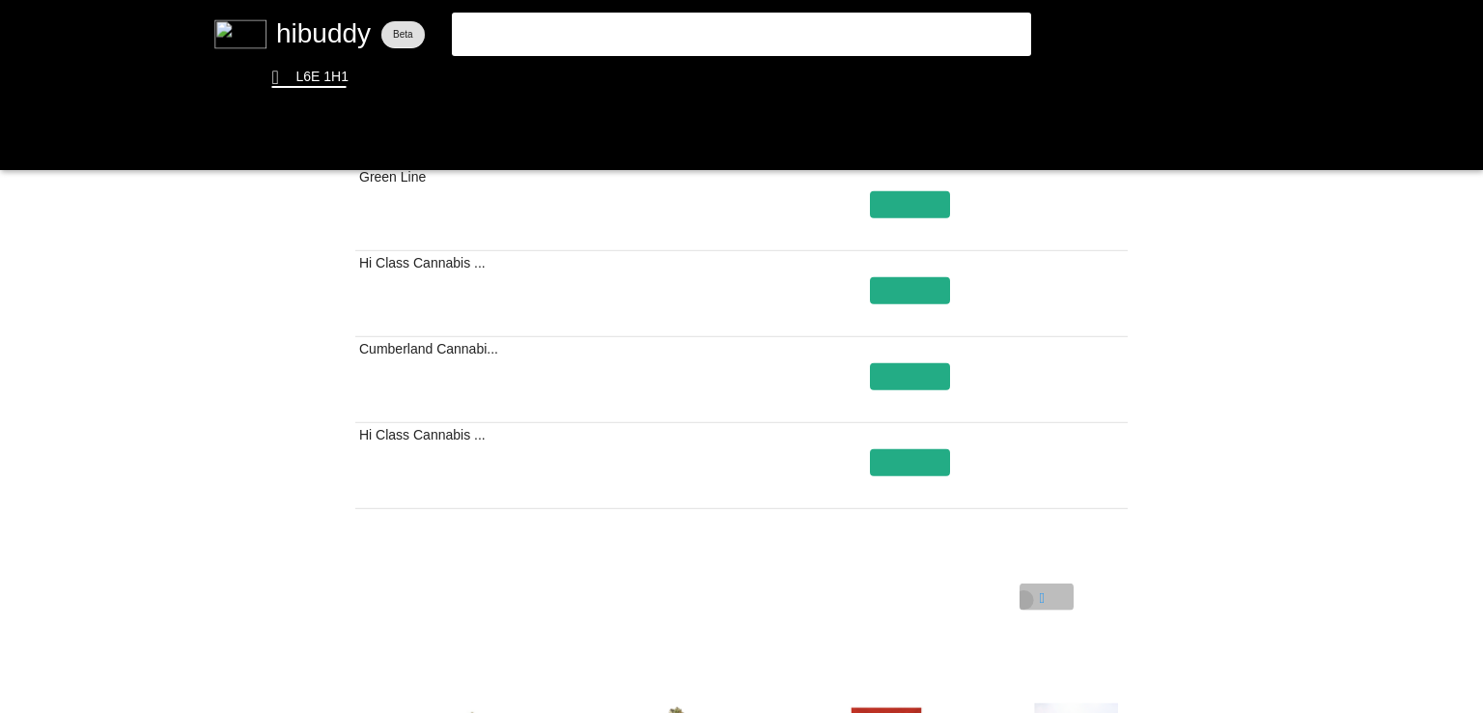
click at [1024, 600] on flt-glass-pane at bounding box center [741, 356] width 1483 height 713
click at [545, 74] on flt-glass-pane at bounding box center [741, 356] width 1483 height 713
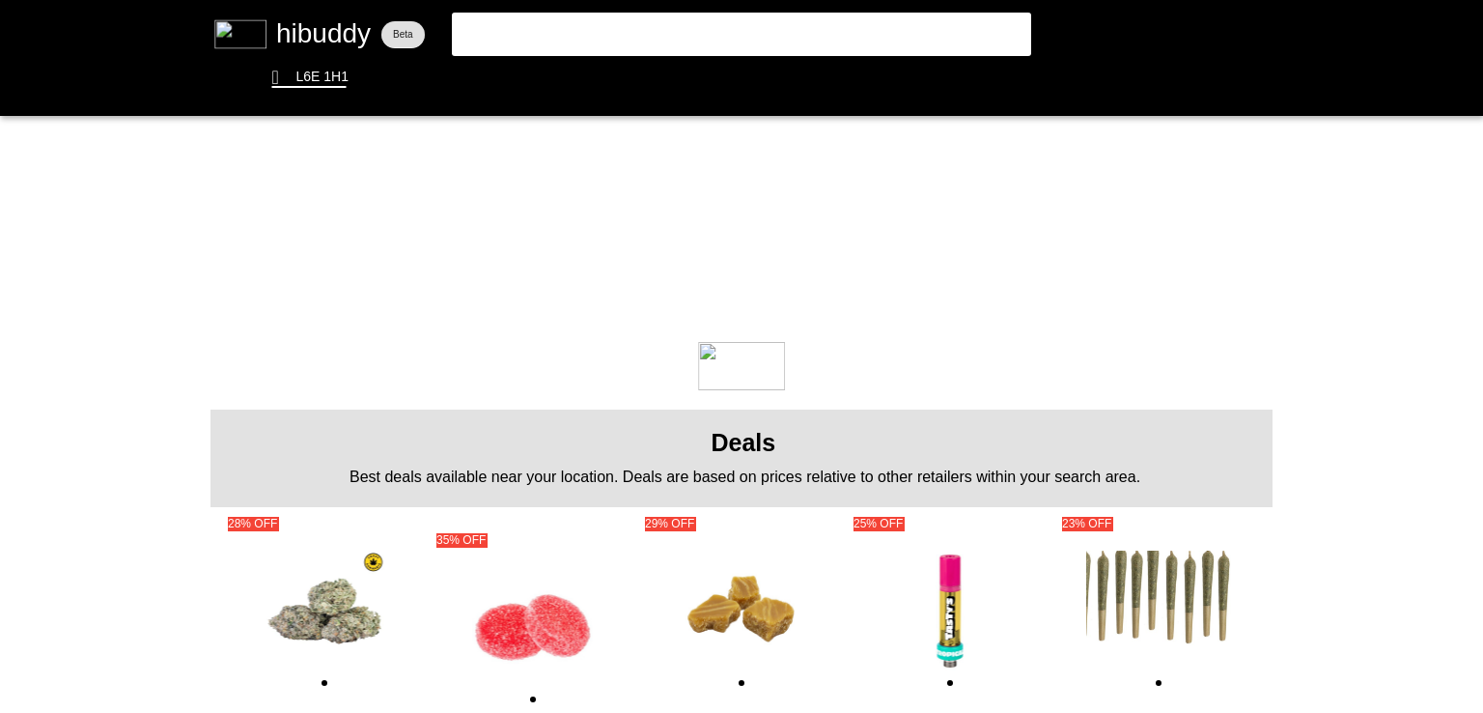
click at [912, 16] on flt-glass-pane at bounding box center [741, 356] width 1483 height 713
